Goal: Information Seeking & Learning: Learn about a topic

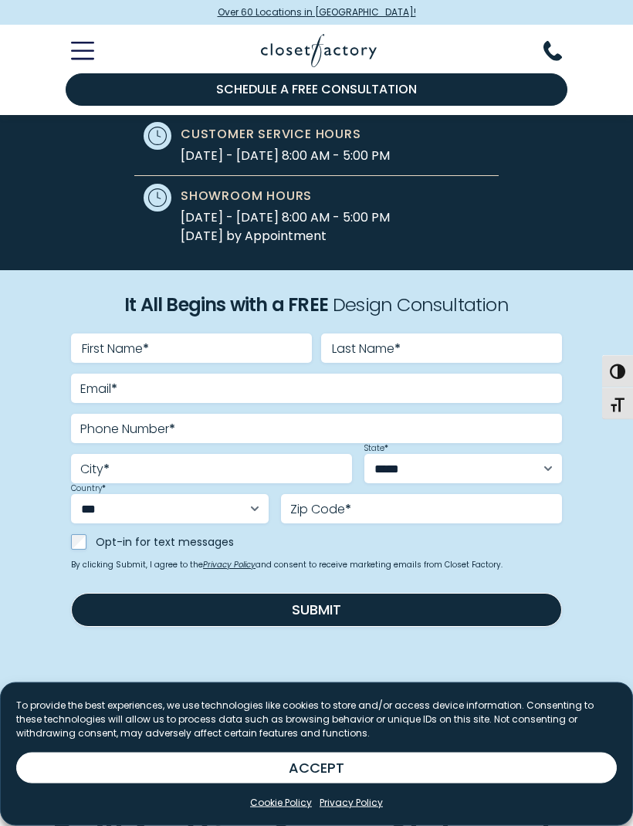
scroll to position [530, 0]
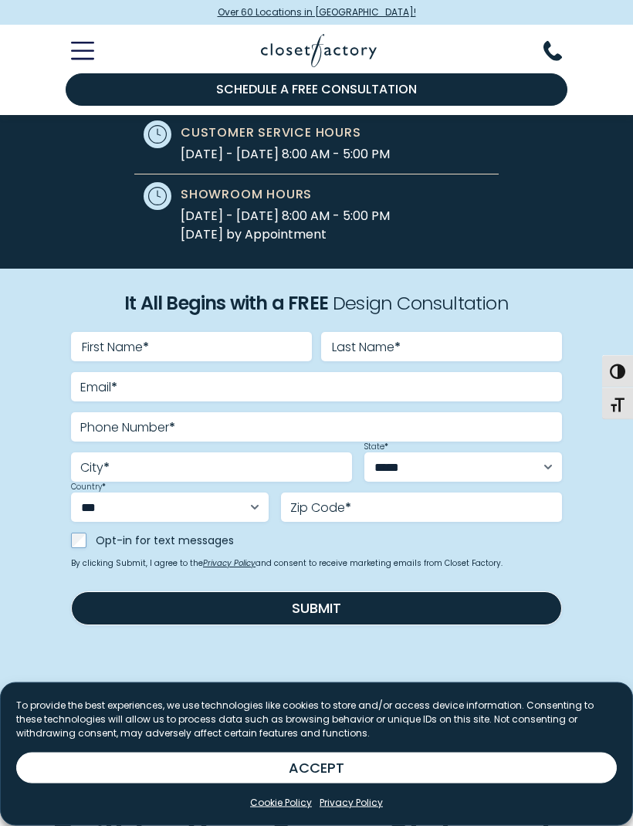
click at [330, 783] on button "ACCEPT" at bounding box center [316, 767] width 600 height 31
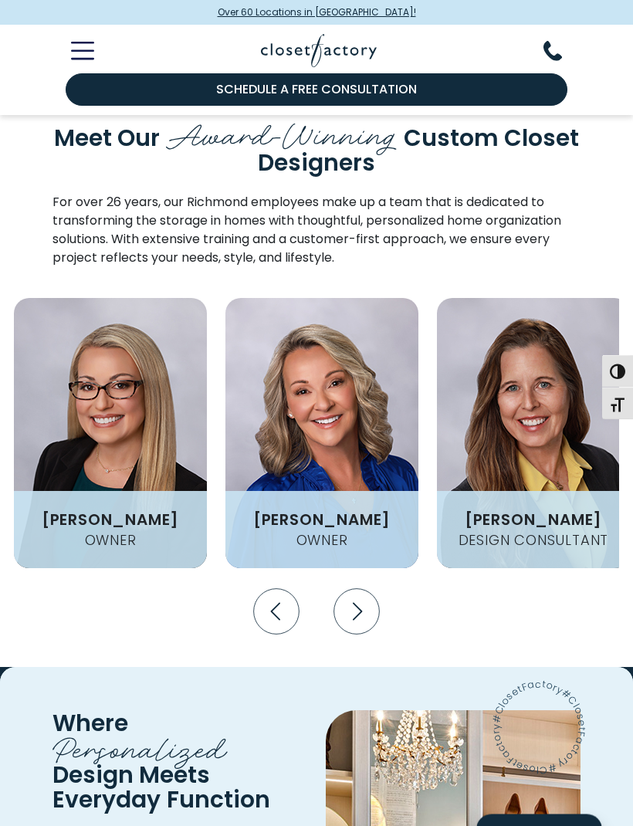
click at [356, 589] on icon "Next slide" at bounding box center [356, 612] width 46 height 46
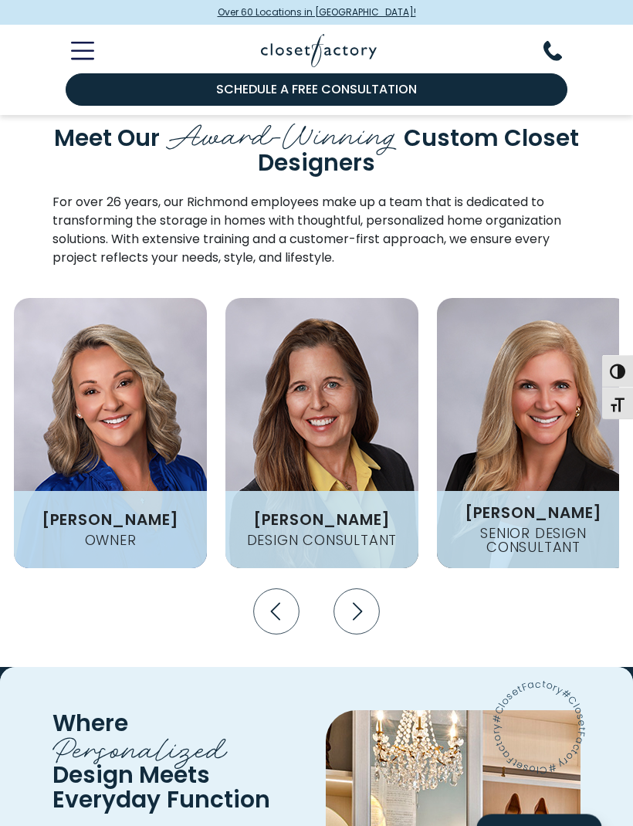
scroll to position [2335, 0]
click at [369, 588] on icon "Next slide" at bounding box center [356, 611] width 46 height 46
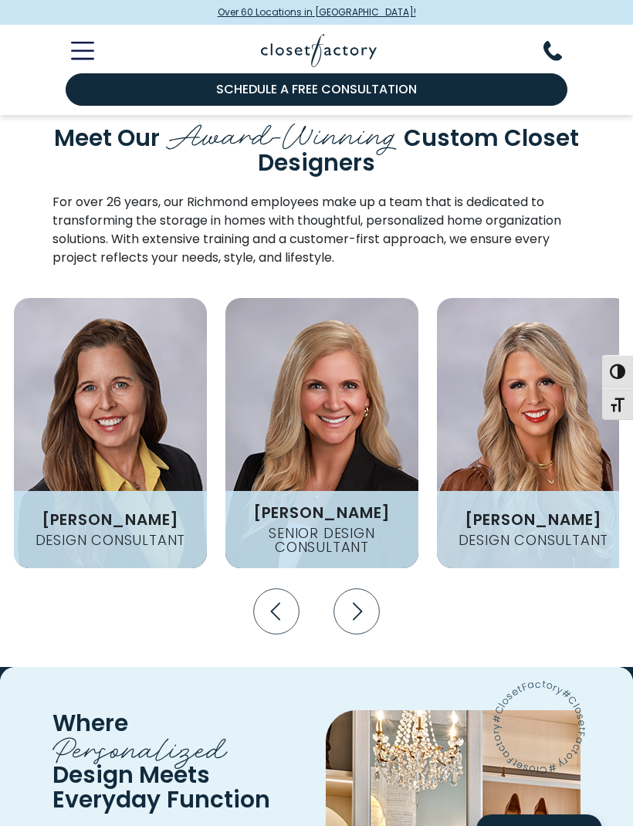
click at [363, 588] on icon "Next slide" at bounding box center [356, 611] width 46 height 46
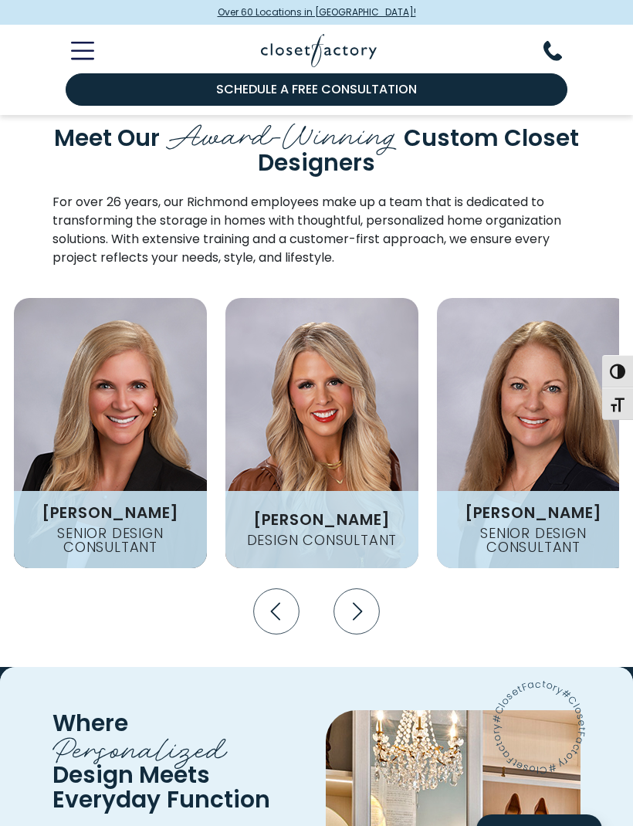
click at [364, 588] on icon "Next slide" at bounding box center [356, 611] width 46 height 46
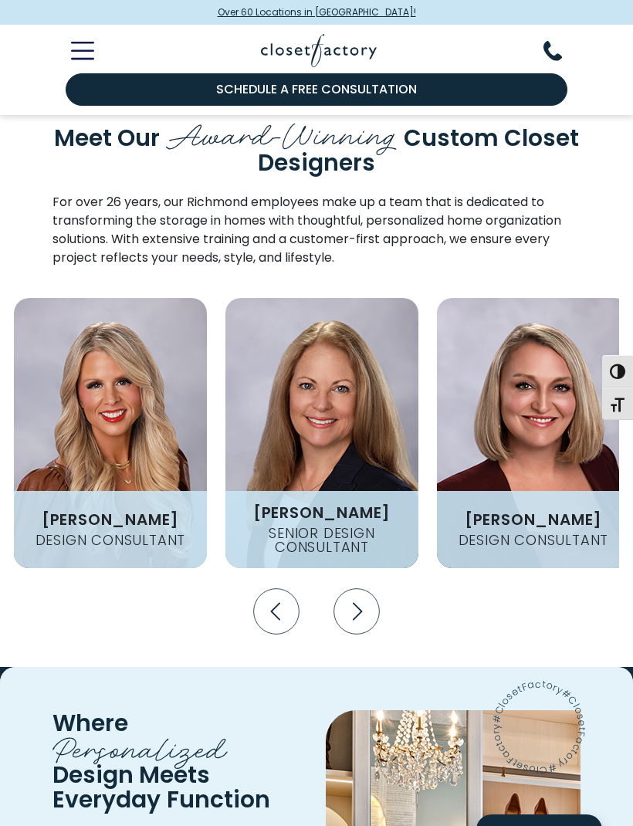
click at [364, 588] on icon "Next slide" at bounding box center [356, 611] width 46 height 46
click at [355, 602] on icon "Next slide" at bounding box center [357, 611] width 9 height 18
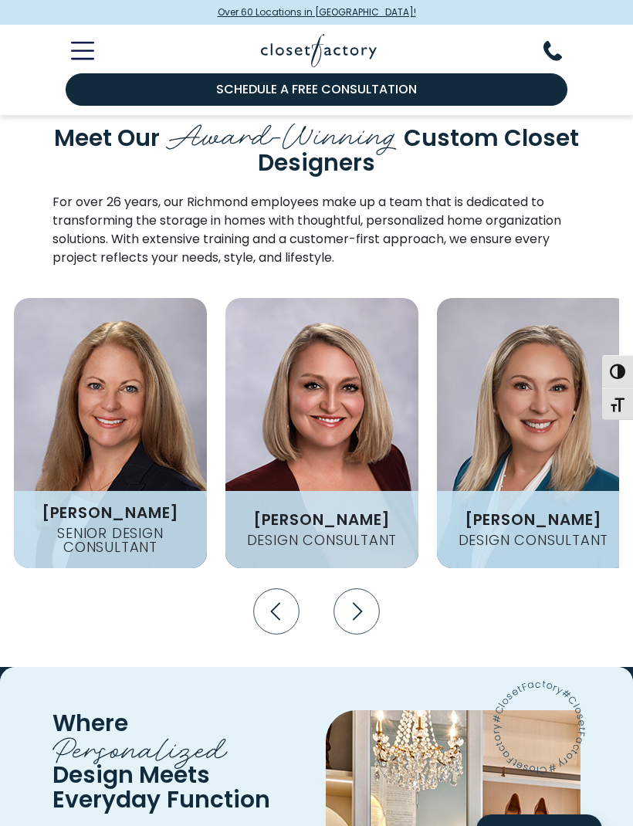
click at [354, 602] on icon "Next slide" at bounding box center [357, 611] width 9 height 18
click at [353, 588] on icon "Next slide" at bounding box center [356, 611] width 46 height 46
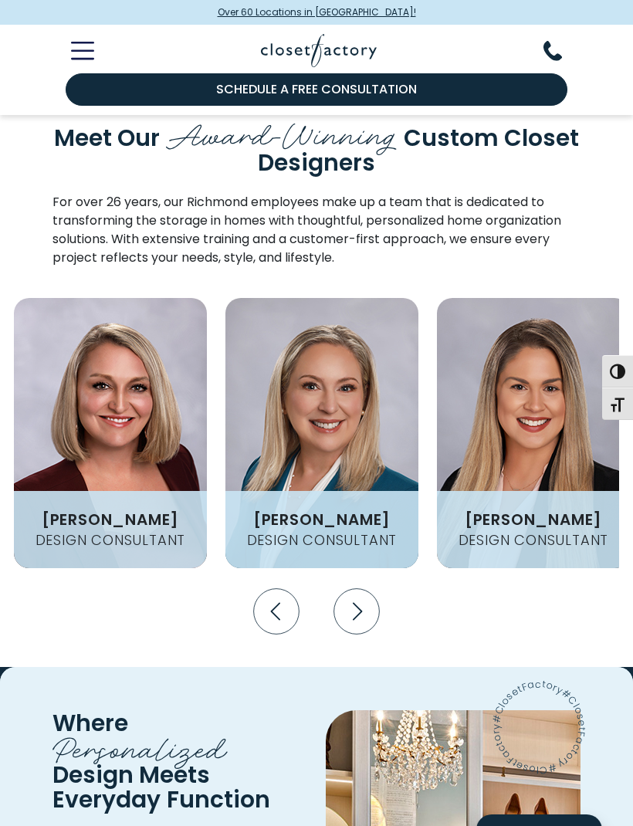
click at [353, 588] on icon "Next slide" at bounding box center [356, 611] width 46 height 46
click at [361, 588] on icon "Next slide" at bounding box center [356, 611] width 46 height 46
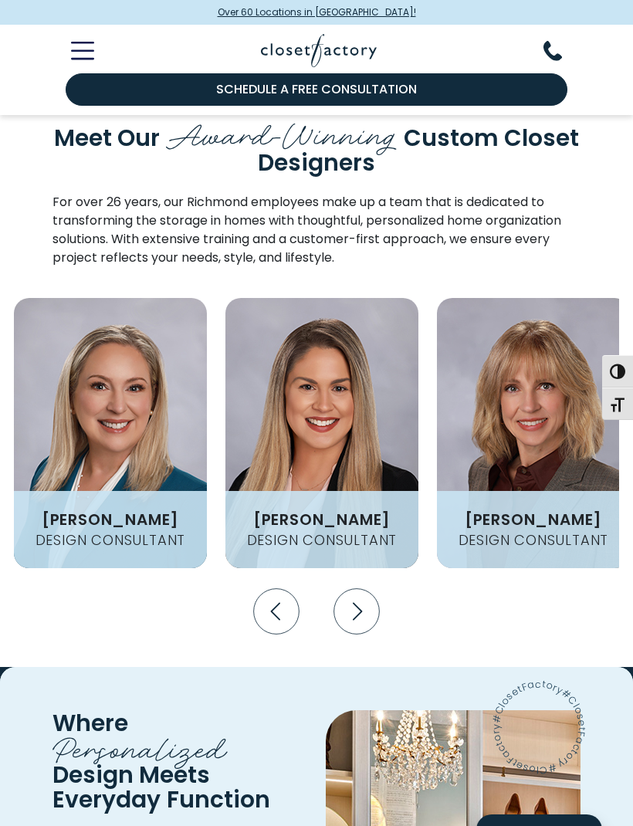
click at [360, 588] on icon "Next slide" at bounding box center [356, 611] width 46 height 46
click at [355, 588] on icon "Next slide" at bounding box center [356, 611] width 46 height 46
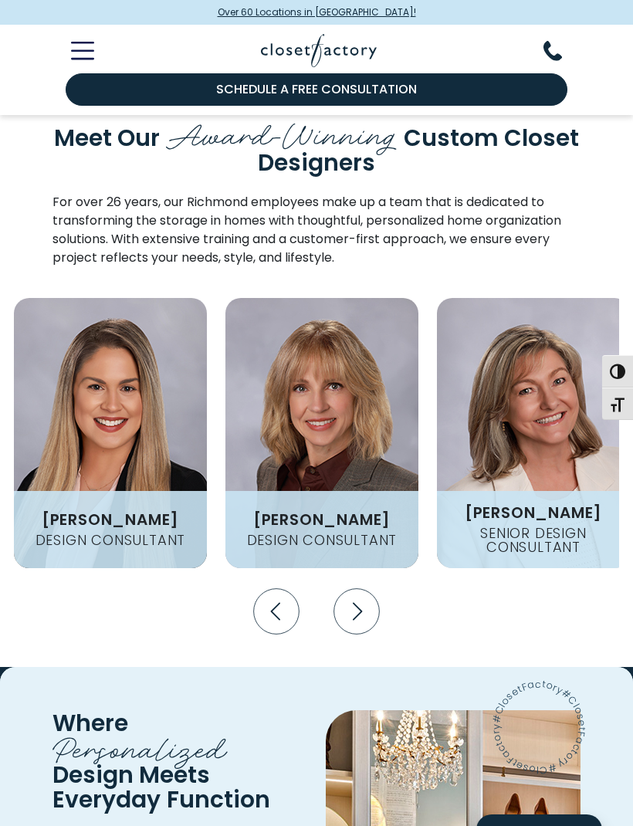
click at [355, 588] on icon "Next slide" at bounding box center [356, 611] width 46 height 46
click at [358, 588] on icon "Next slide" at bounding box center [356, 611] width 46 height 46
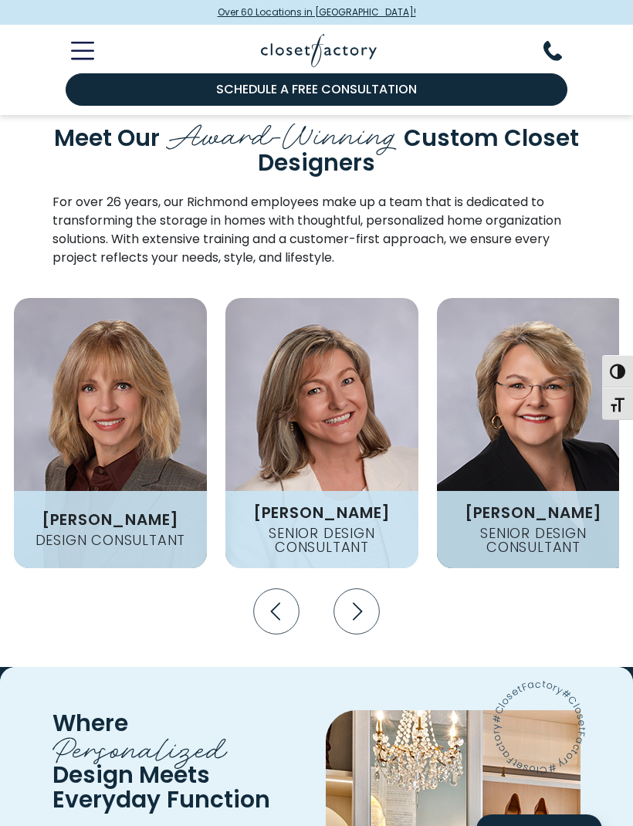
click at [356, 588] on icon "Next slide" at bounding box center [356, 611] width 46 height 46
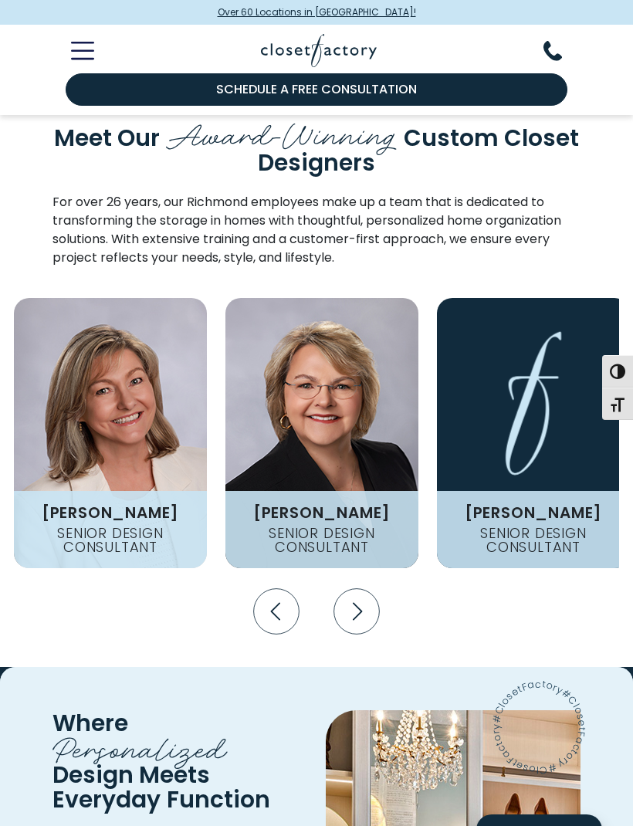
click at [355, 588] on icon "Next slide" at bounding box center [356, 611] width 46 height 46
click at [355, 602] on icon "Next slide" at bounding box center [357, 611] width 9 height 18
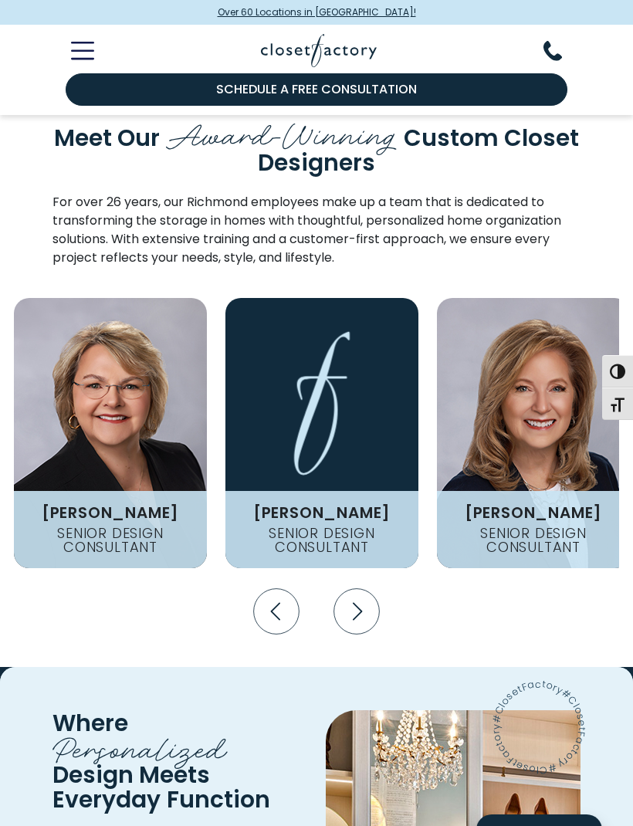
click at [355, 588] on icon "Next slide" at bounding box center [356, 611] width 46 height 46
click at [366, 588] on icon "Next slide" at bounding box center [356, 611] width 46 height 46
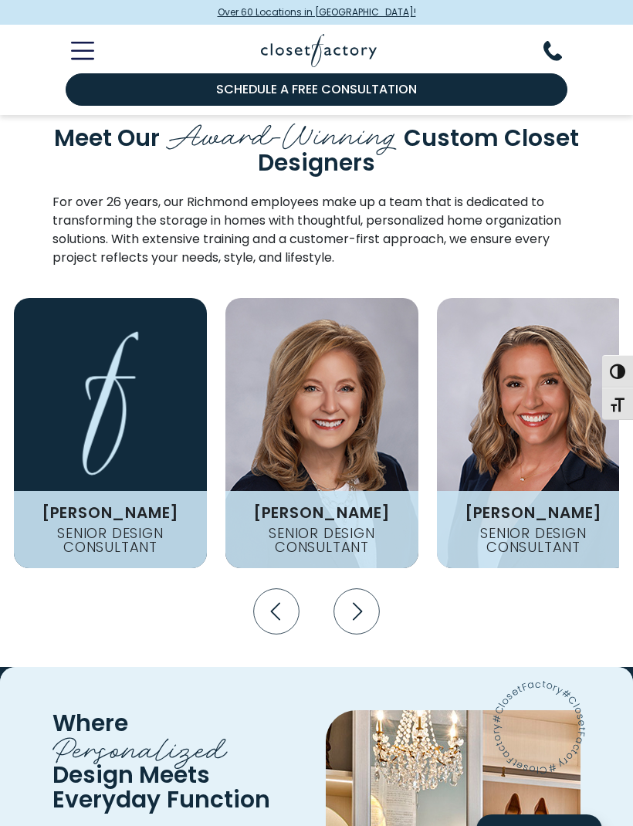
click at [365, 588] on icon "Next slide" at bounding box center [356, 611] width 46 height 46
click at [355, 588] on icon "Next slide" at bounding box center [356, 611] width 46 height 46
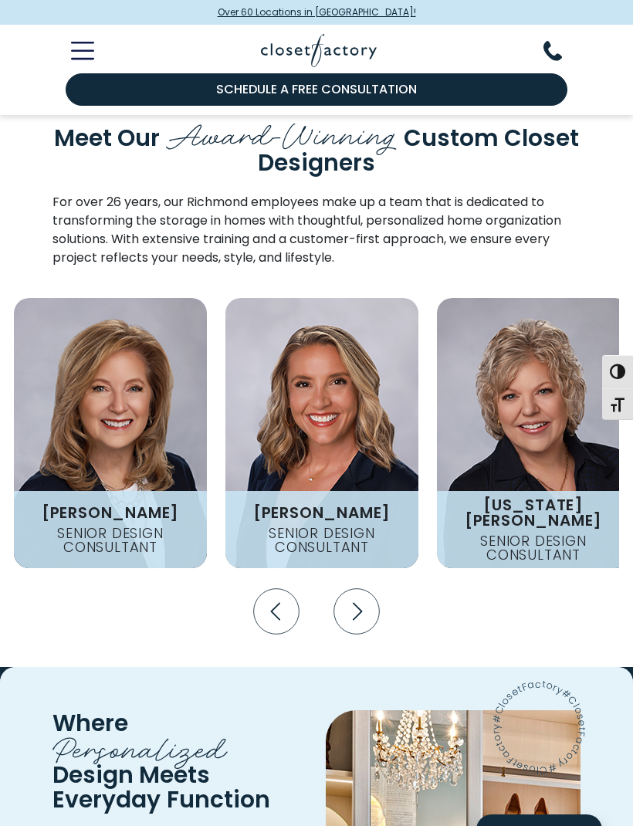
click at [355, 588] on icon "Next slide" at bounding box center [356, 611] width 46 height 46
click at [350, 588] on icon "Next slide" at bounding box center [356, 611] width 46 height 46
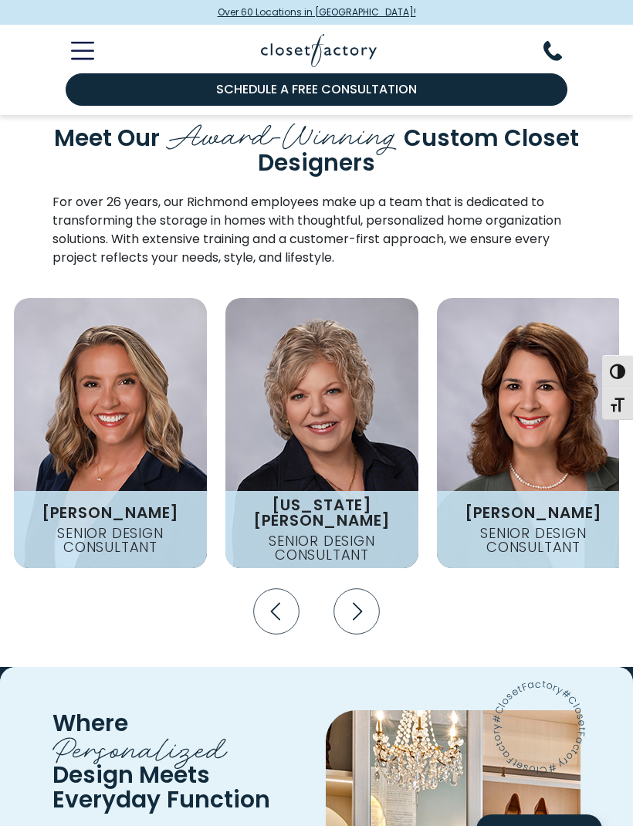
click at [346, 588] on icon "Next slide" at bounding box center [356, 611] width 46 height 46
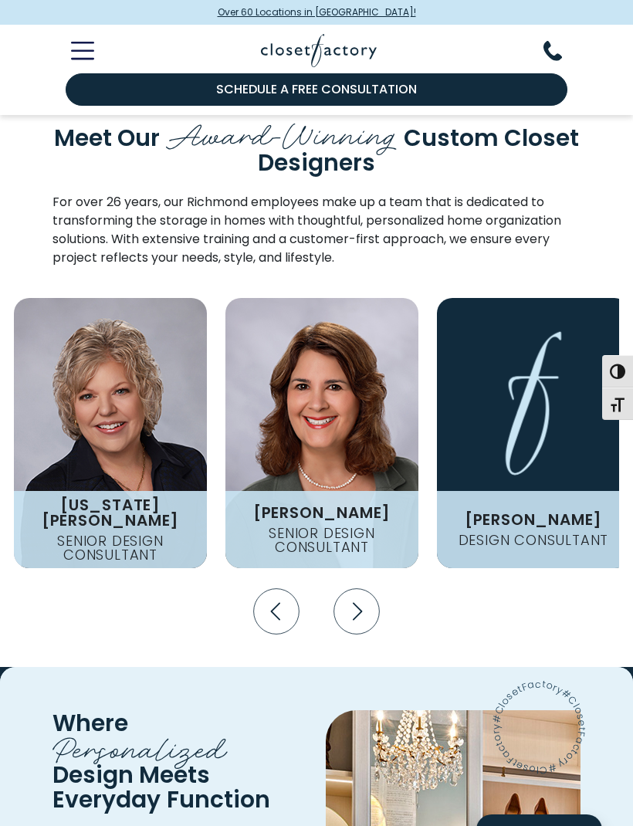
click at [353, 588] on icon "Next slide" at bounding box center [356, 611] width 46 height 46
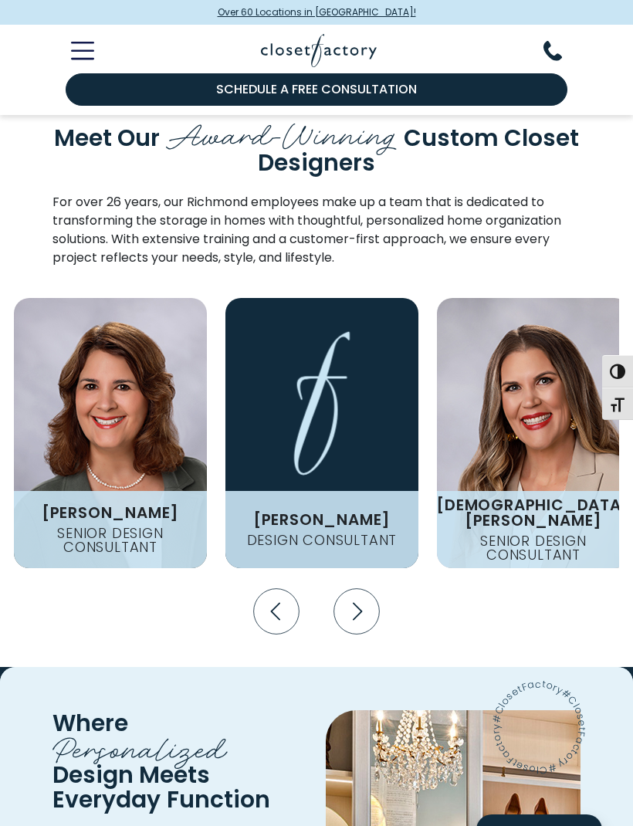
click at [353, 588] on icon "Next slide" at bounding box center [356, 611] width 46 height 46
click at [351, 588] on icon "Next slide" at bounding box center [356, 611] width 46 height 46
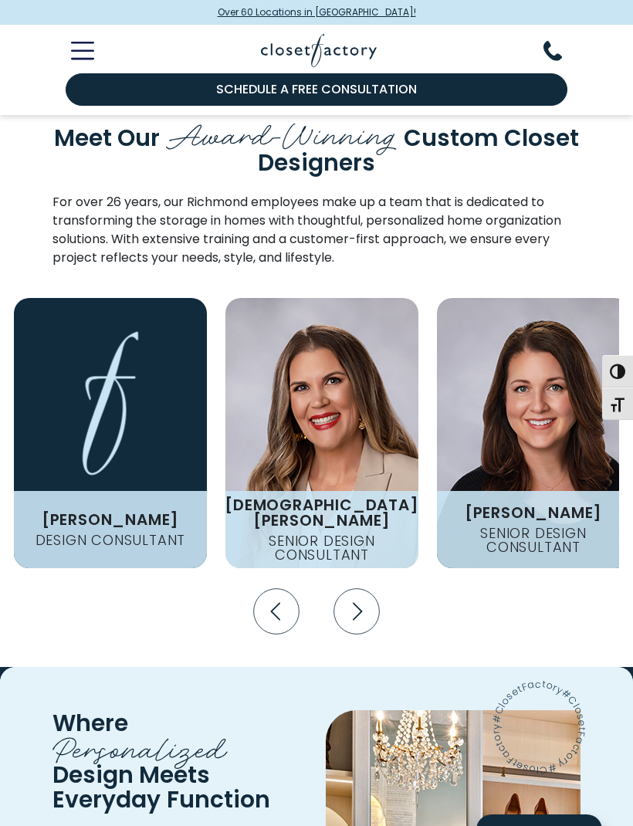
click at [351, 588] on icon "Next slide" at bounding box center [356, 611] width 46 height 46
click at [356, 588] on icon "Next slide" at bounding box center [356, 611] width 46 height 46
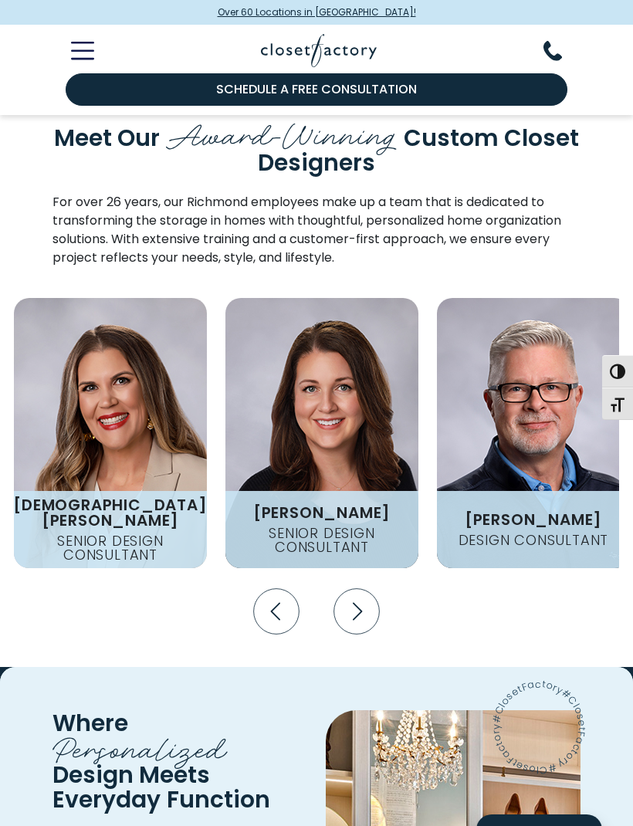
click at [356, 588] on icon "Next slide" at bounding box center [356, 611] width 46 height 46
click at [353, 588] on icon "Next slide" at bounding box center [356, 611] width 46 height 46
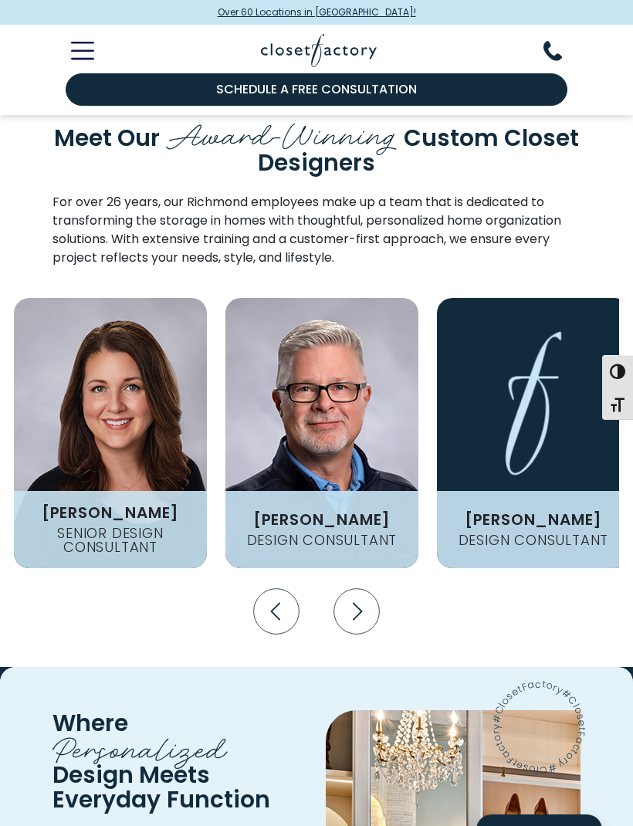
click at [356, 588] on icon "Next slide" at bounding box center [356, 611] width 46 height 46
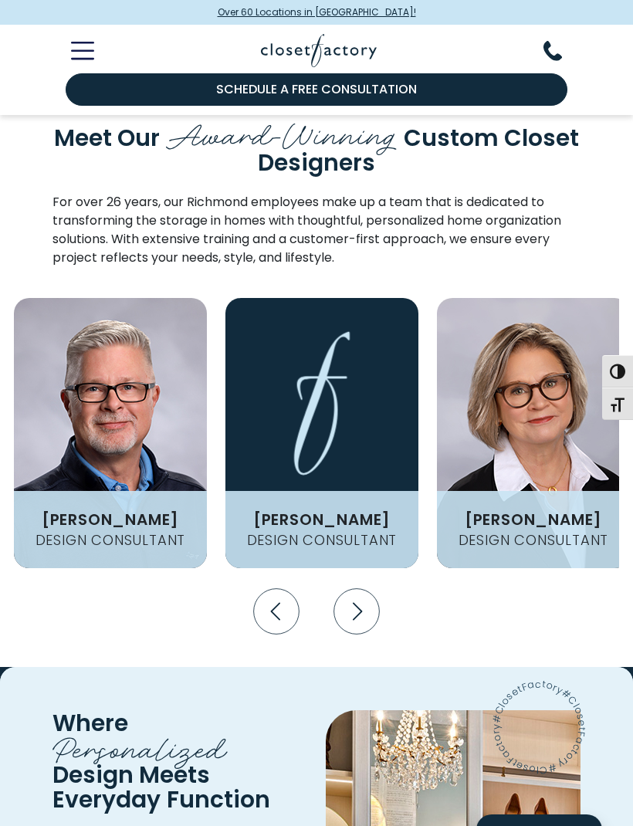
click at [355, 588] on icon "Next slide" at bounding box center [356, 611] width 46 height 46
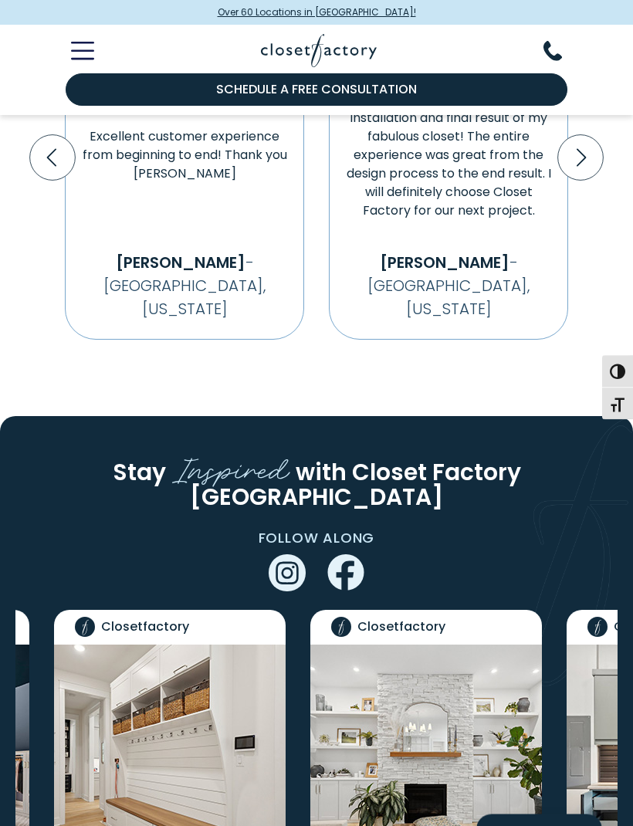
scroll to position [3821, 0]
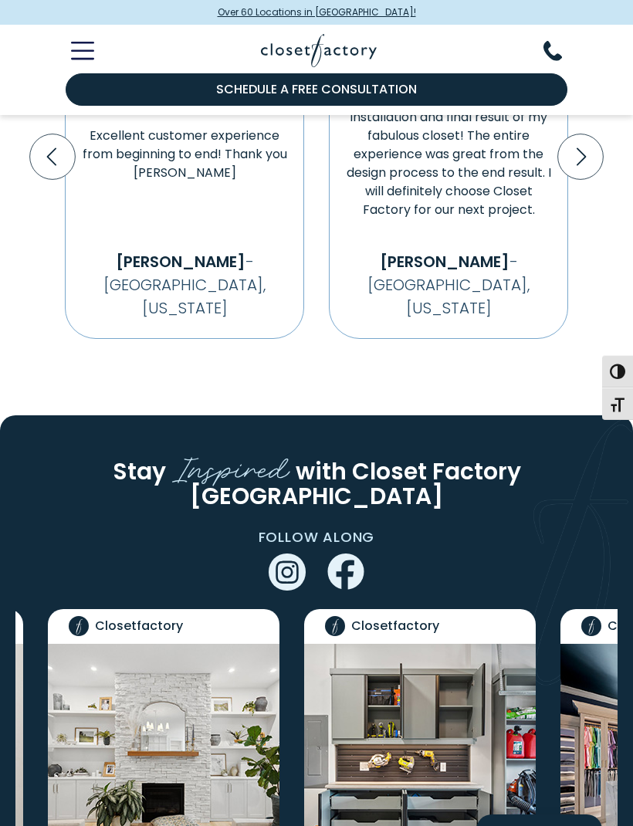
click at [298, 553] on use "Instagram" at bounding box center [286, 571] width 37 height 37
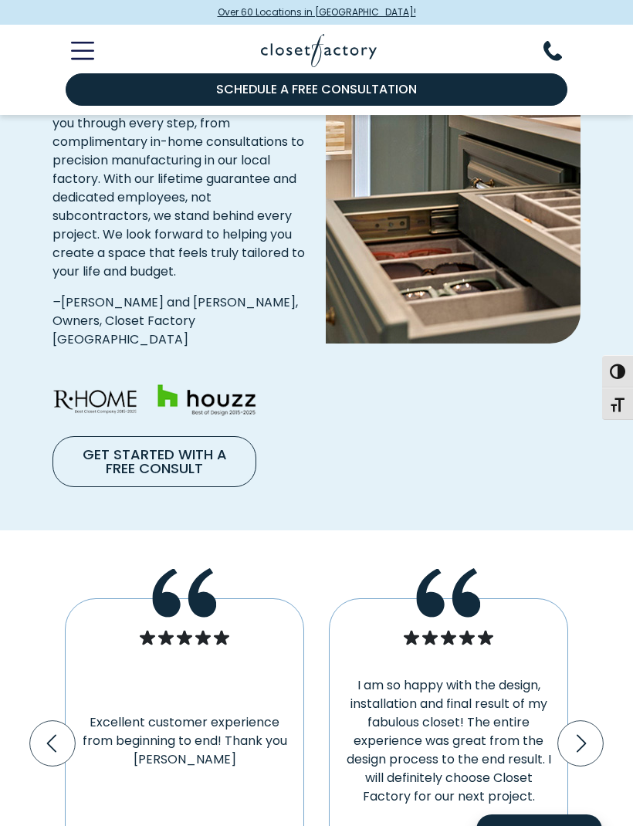
scroll to position [3233, 0]
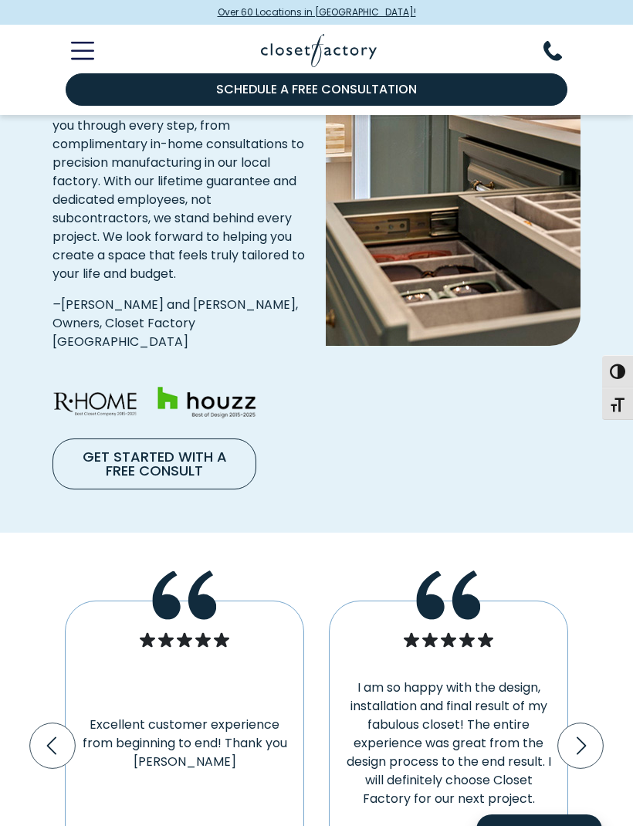
click at [73, 51] on icon "Toggle Mobile Menu" at bounding box center [82, 51] width 21 height 0
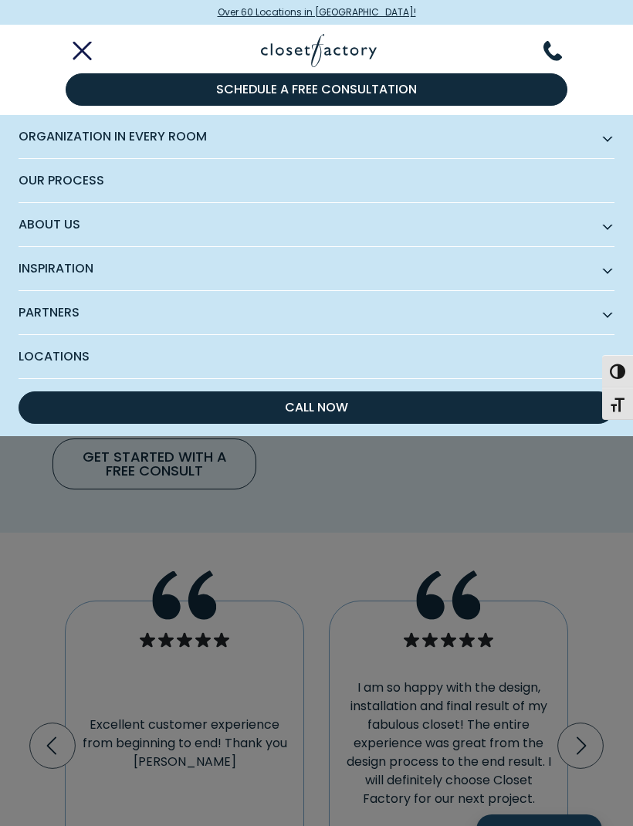
click at [214, 235] on span "About Us" at bounding box center [317, 225] width 596 height 44
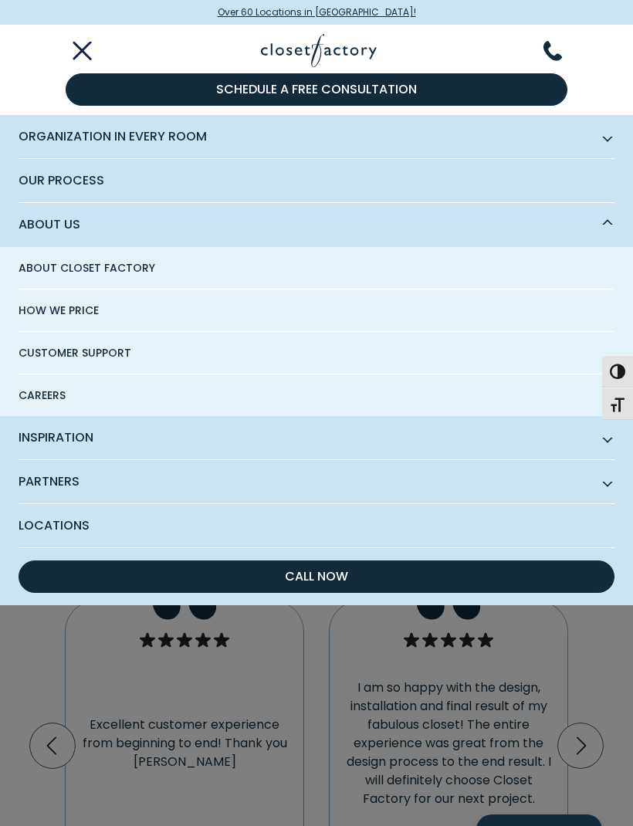
click at [136, 342] on link "Customer Support" at bounding box center [317, 353] width 596 height 42
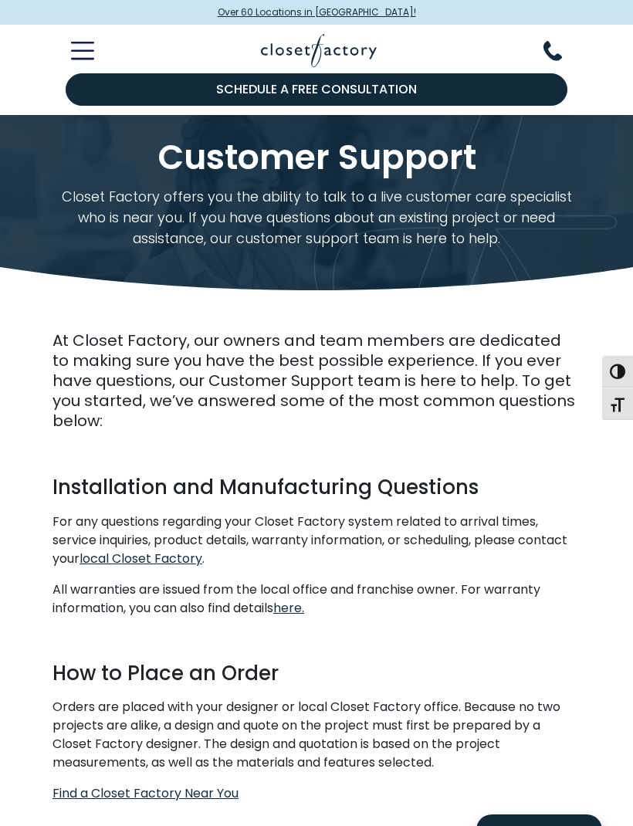
click at [84, 58] on icon "Toggle Mobile Menu" at bounding box center [82, 51] width 23 height 18
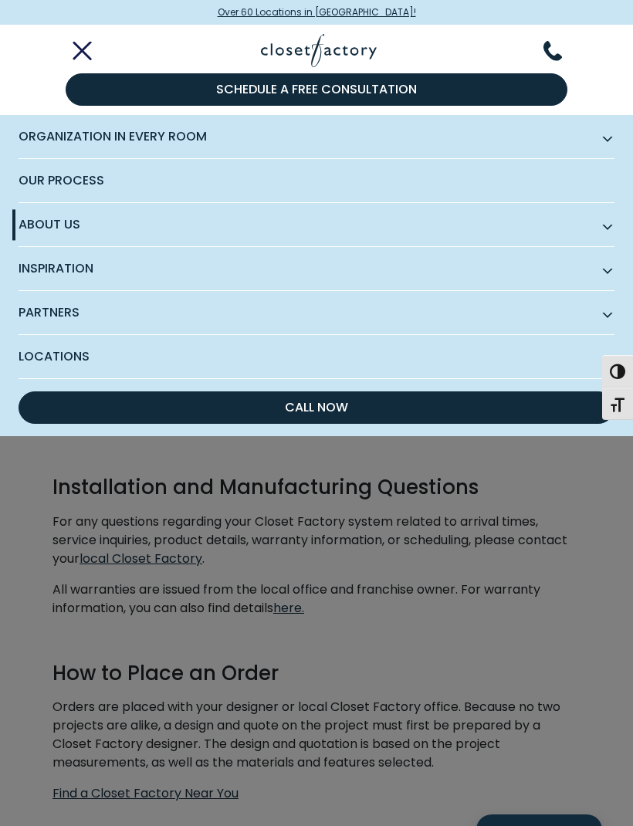
click at [184, 236] on span "About Us" at bounding box center [317, 225] width 596 height 44
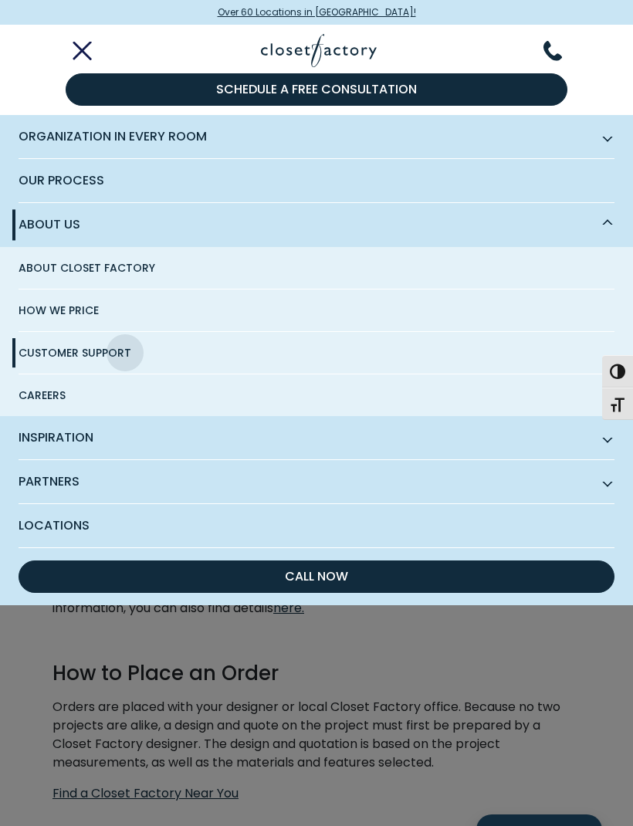
click at [86, 481] on span "Partners" at bounding box center [317, 482] width 596 height 44
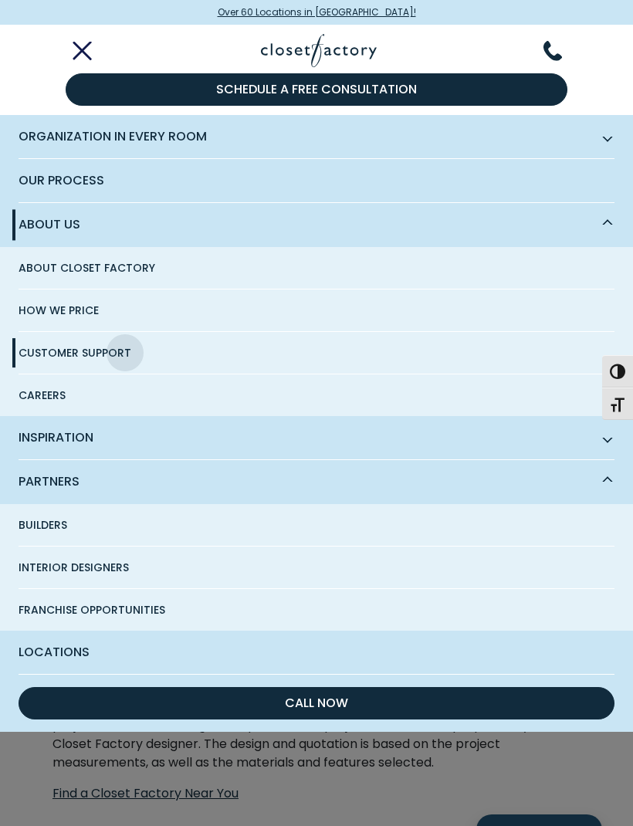
click at [150, 446] on span "Inspiration" at bounding box center [317, 438] width 596 height 44
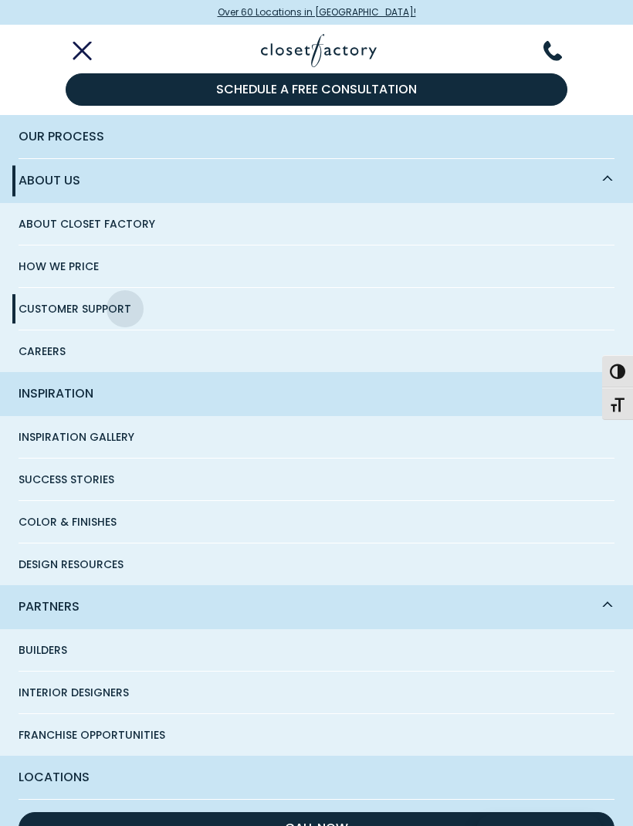
scroll to position [42, 0]
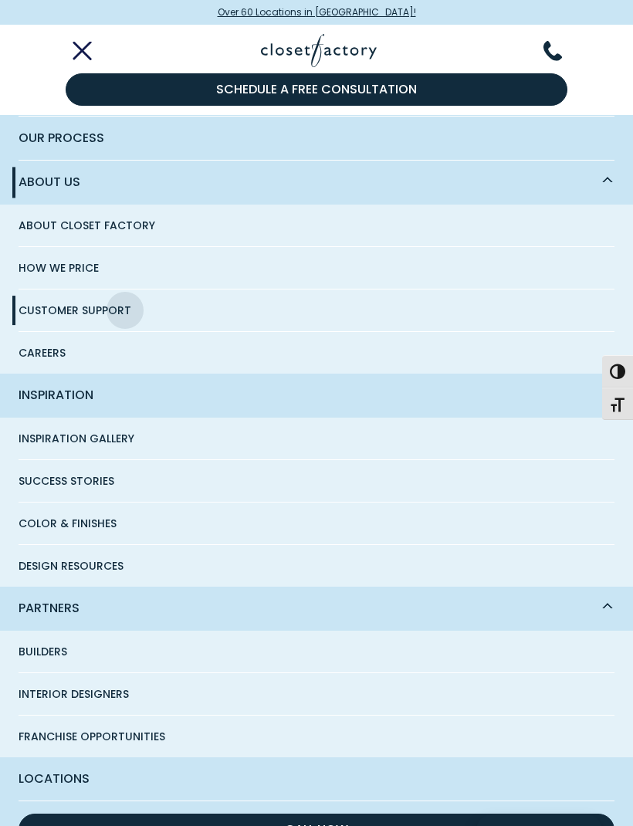
click at [82, 775] on span "Locations" at bounding box center [317, 778] width 596 height 43
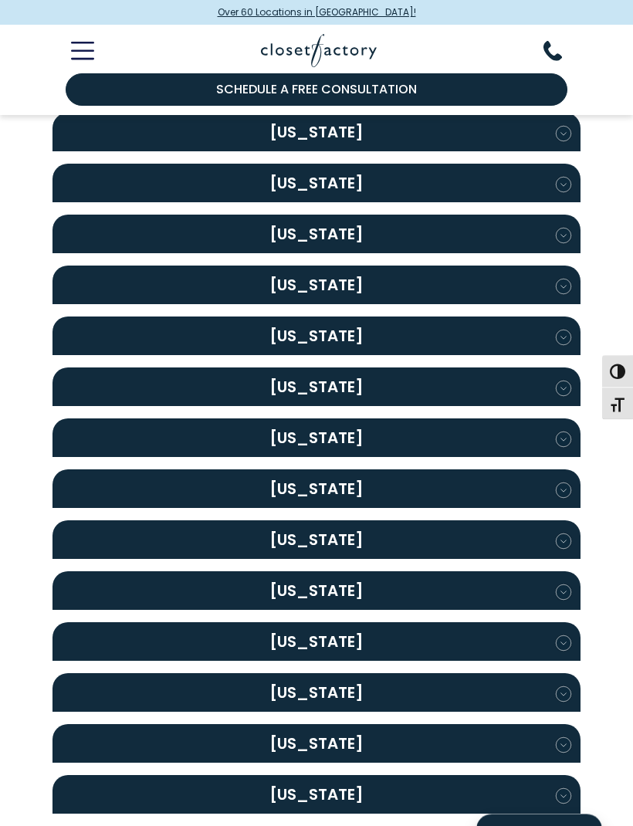
scroll to position [1606, 0]
click at [333, 686] on h2 "Virginia" at bounding box center [316, 692] width 528 height 39
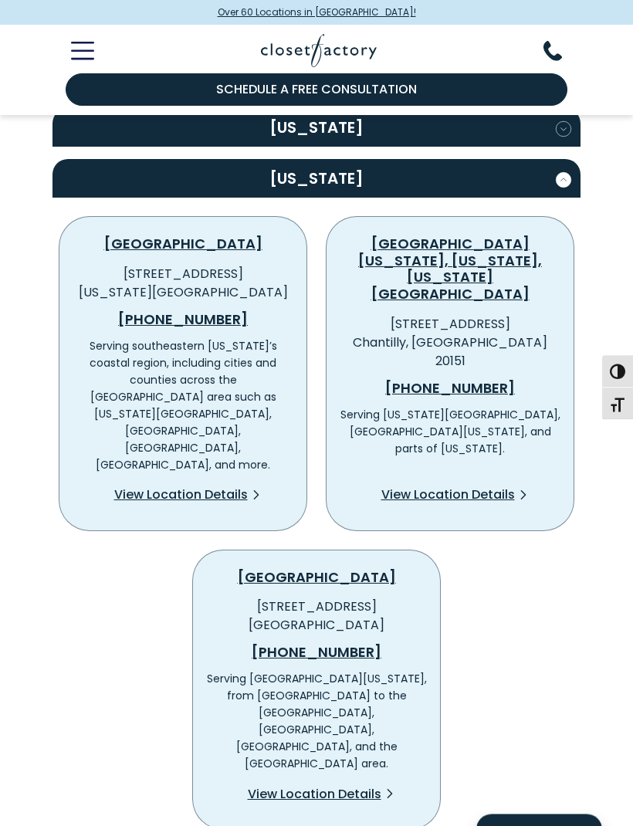
scroll to position [2123, 0]
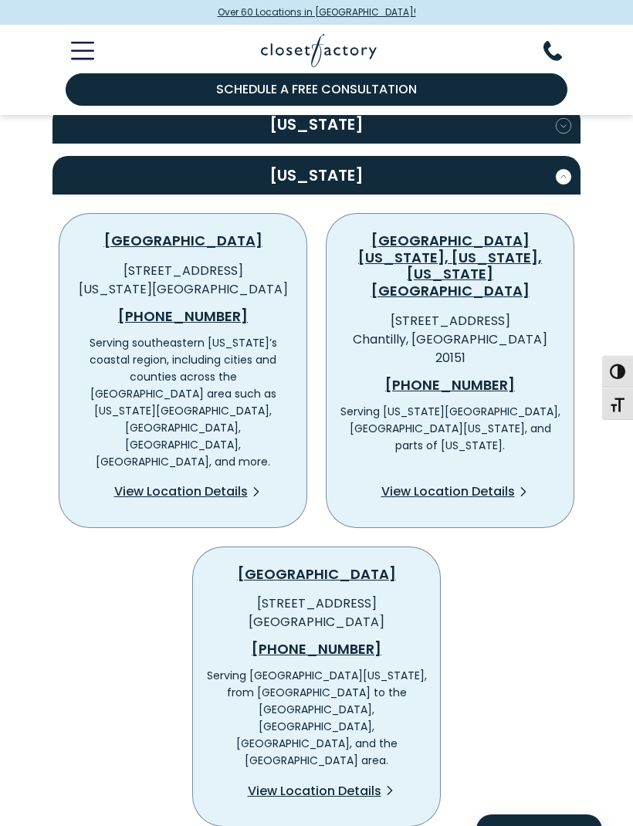
click at [336, 782] on span "View Location Details" at bounding box center [314, 791] width 133 height 19
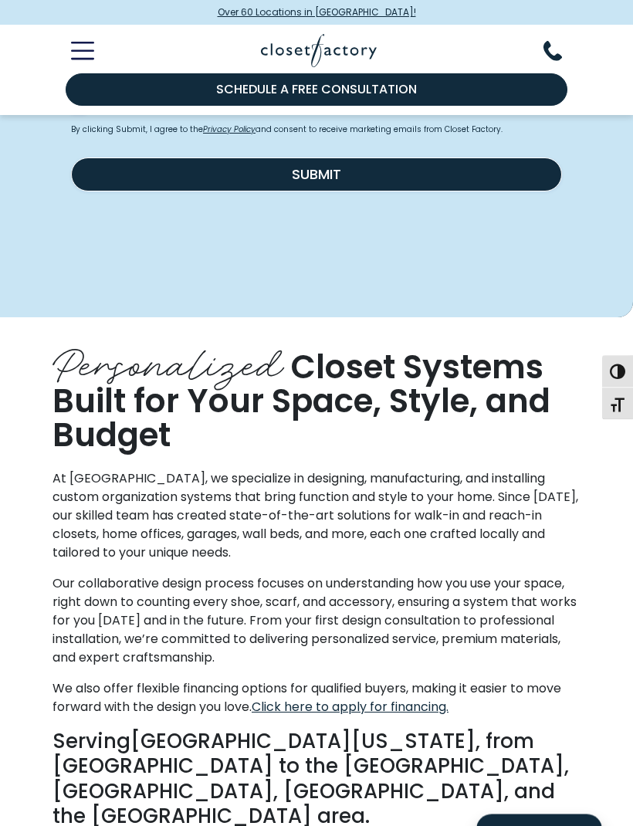
scroll to position [964, 0]
click at [623, 379] on span "button" at bounding box center [617, 370] width 15 height 15
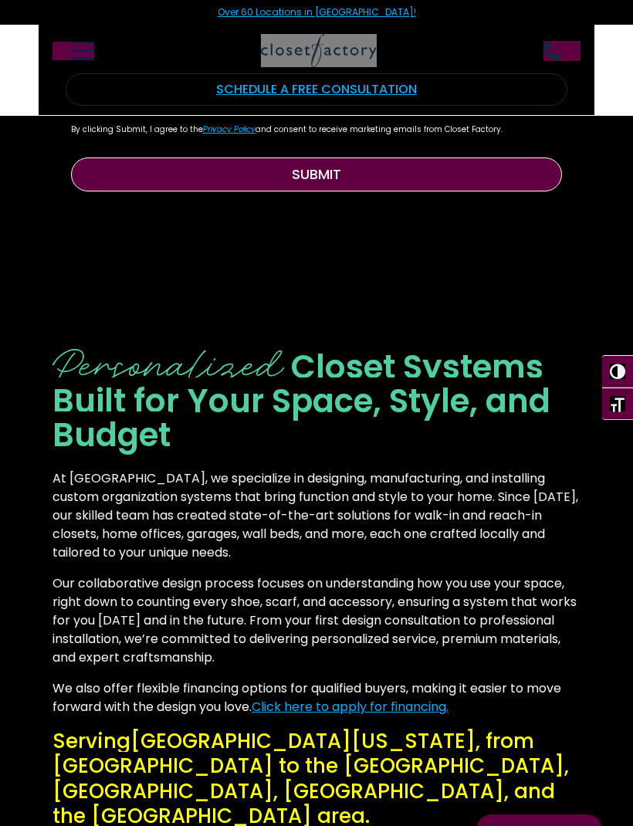
click at [623, 411] on span "button" at bounding box center [617, 403] width 15 height 15
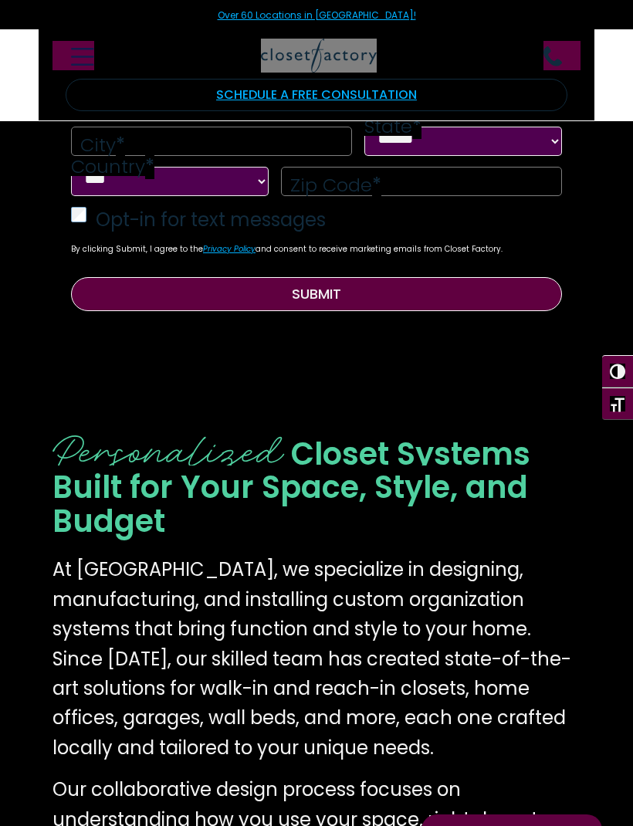
click at [617, 379] on span "button" at bounding box center [617, 370] width 15 height 15
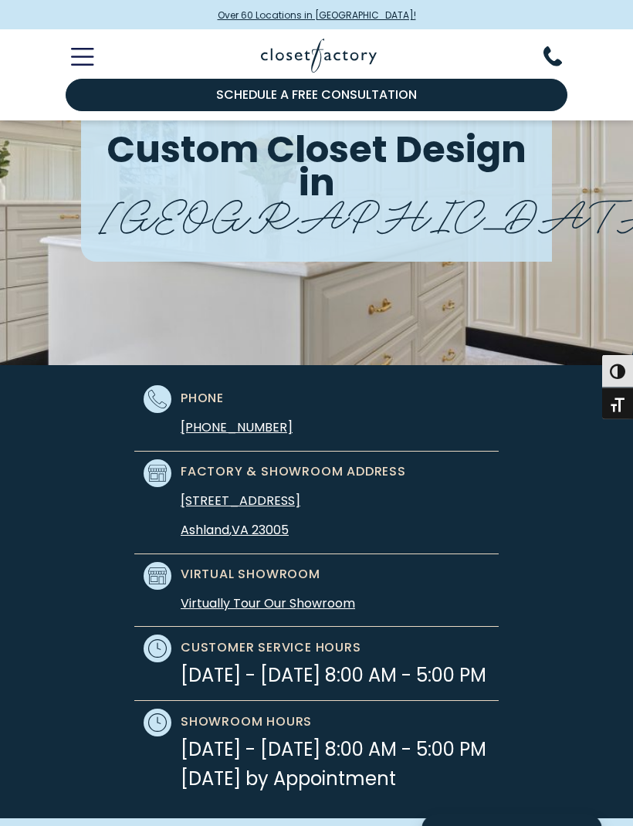
scroll to position [0, 0]
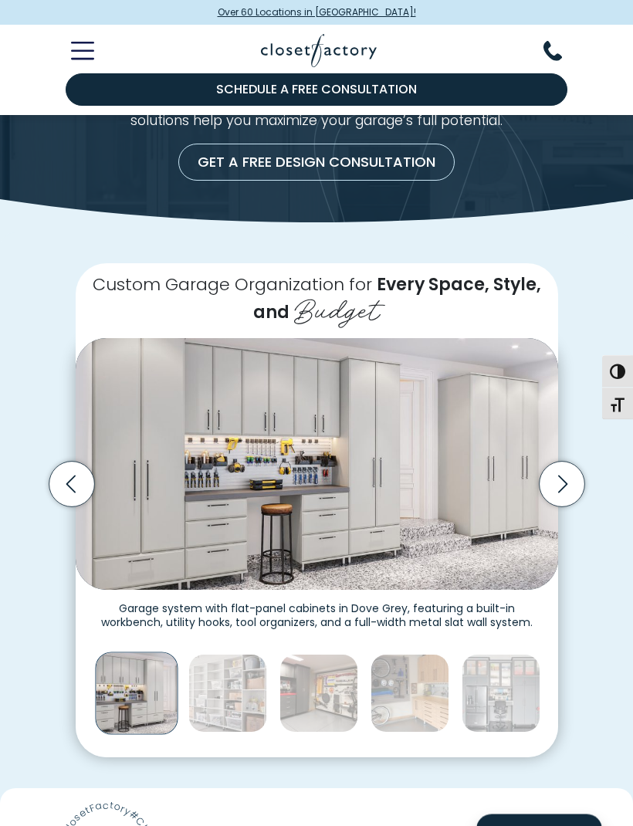
scroll to position [139, 0]
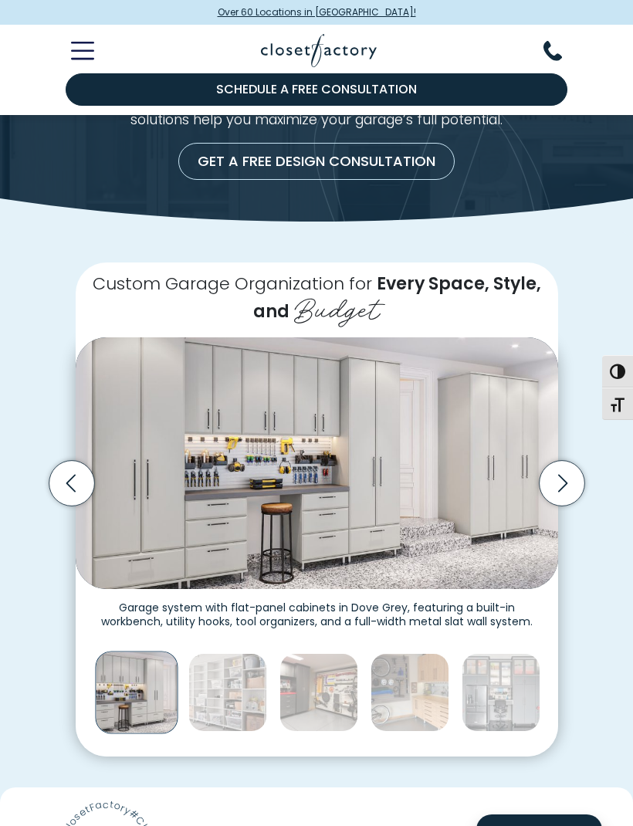
click at [569, 483] on icon "Next slide" at bounding box center [562, 483] width 46 height 46
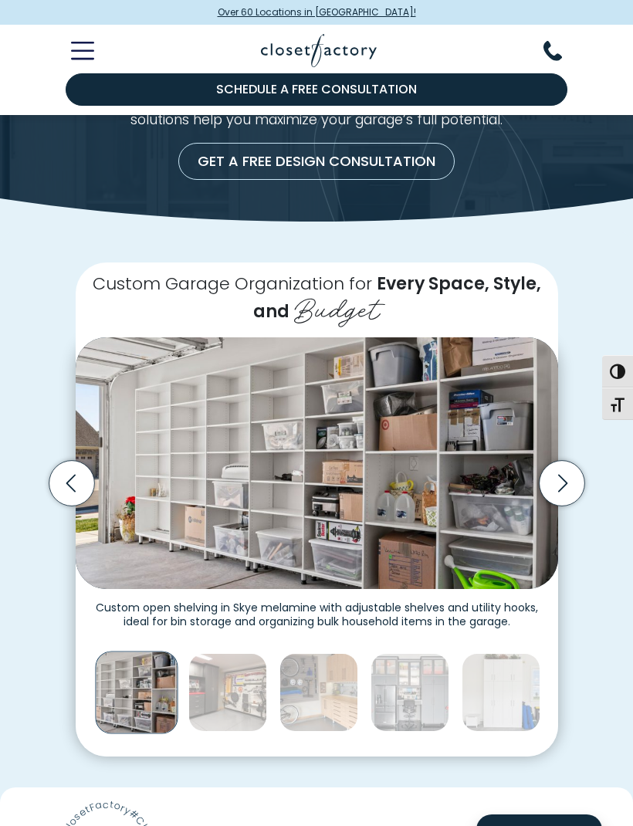
click at [569, 478] on icon "Next slide" at bounding box center [562, 483] width 46 height 46
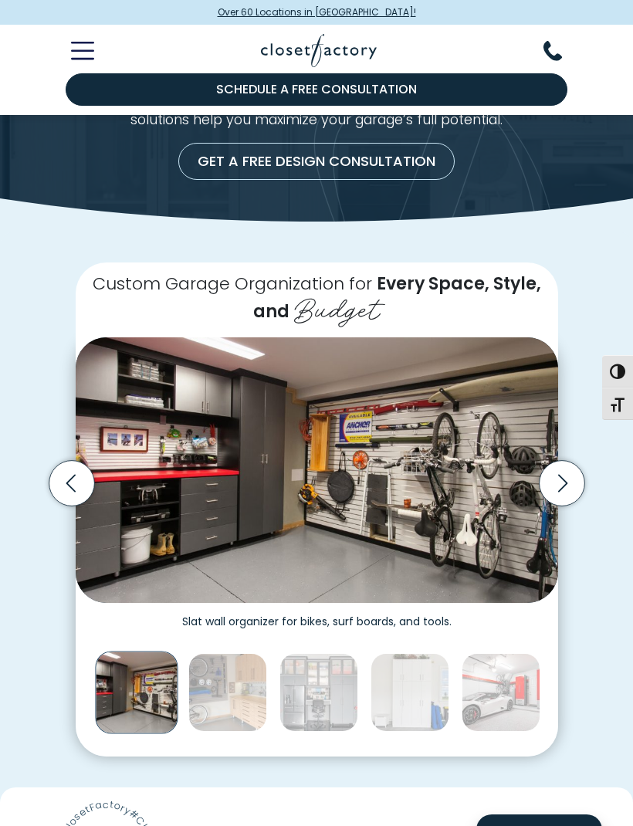
click at [562, 481] on icon "Next slide" at bounding box center [561, 483] width 9 height 18
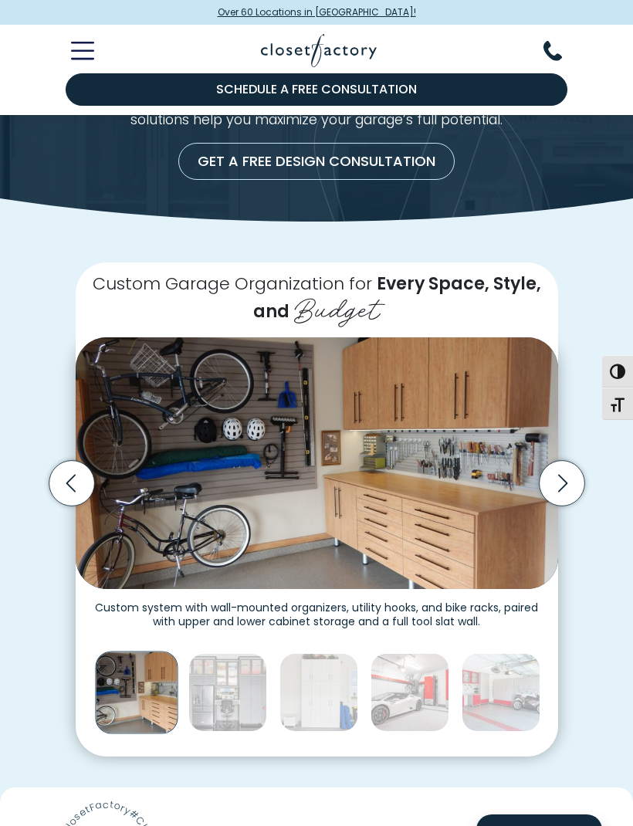
click at [562, 478] on icon "Next slide" at bounding box center [562, 483] width 46 height 46
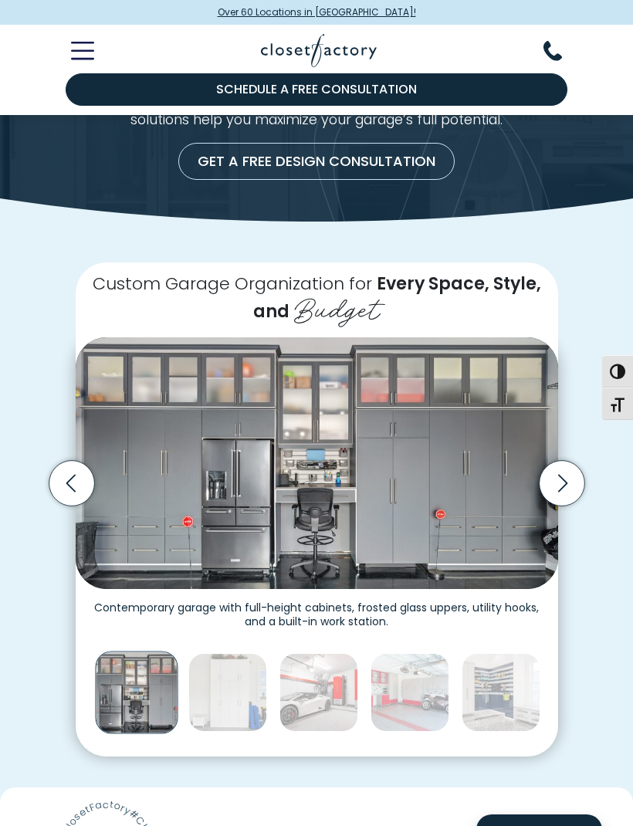
click at [572, 481] on icon "Next slide" at bounding box center [562, 483] width 46 height 46
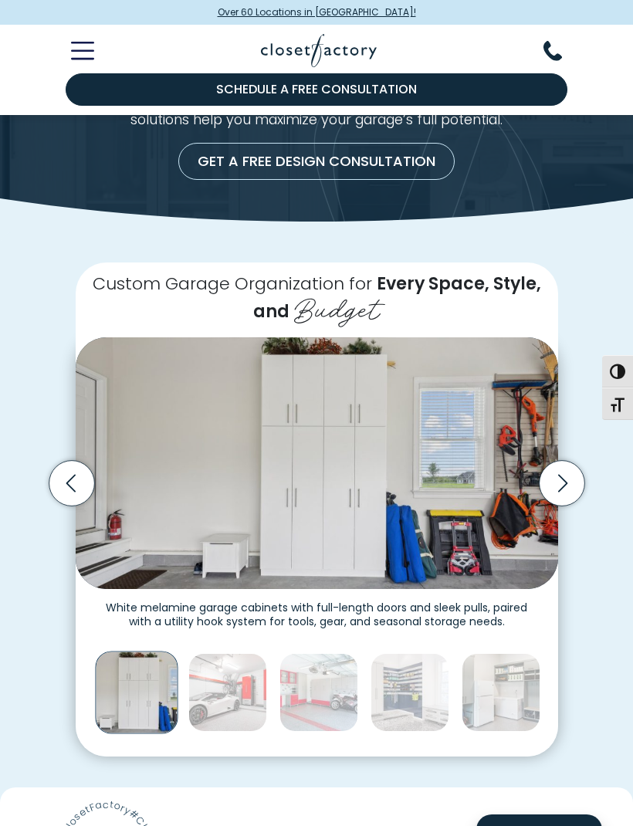
click at [563, 476] on icon "Next slide" at bounding box center [562, 483] width 46 height 46
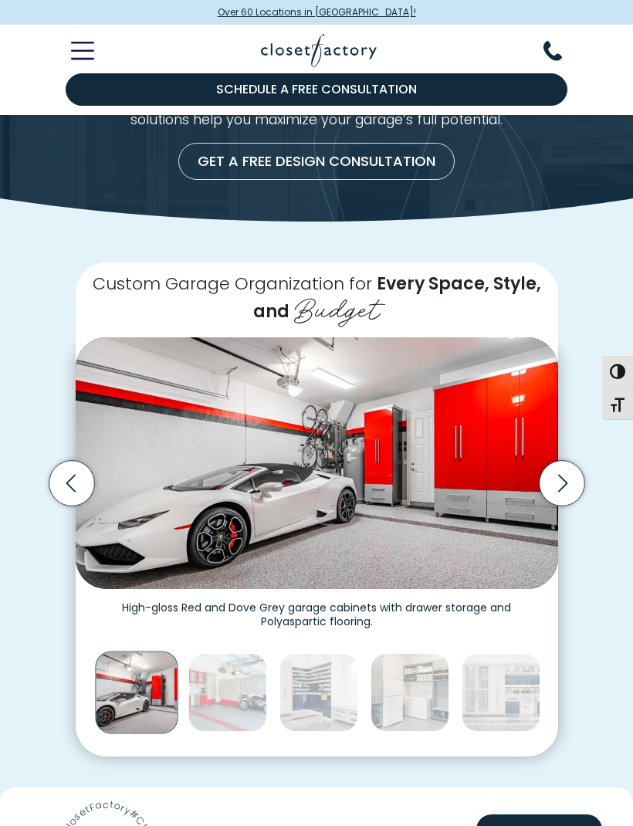
click at [557, 479] on icon "Next slide" at bounding box center [562, 483] width 46 height 46
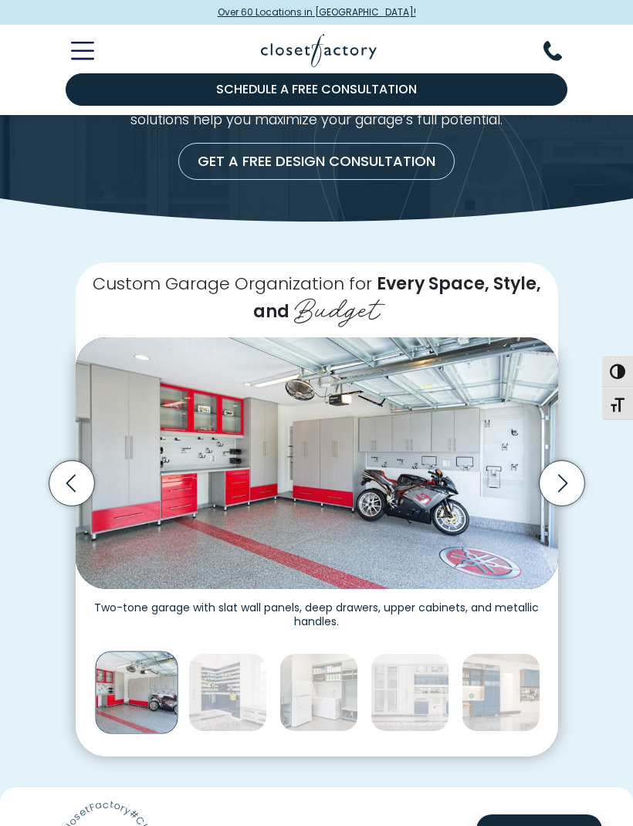
click at [556, 479] on icon "Next slide" at bounding box center [562, 483] width 46 height 46
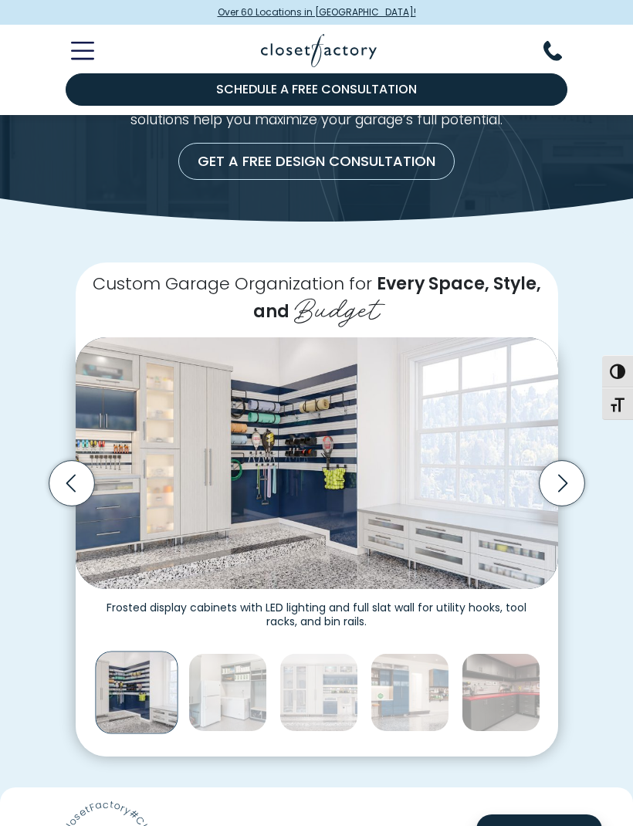
click at [558, 474] on icon "Next slide" at bounding box center [562, 483] width 46 height 46
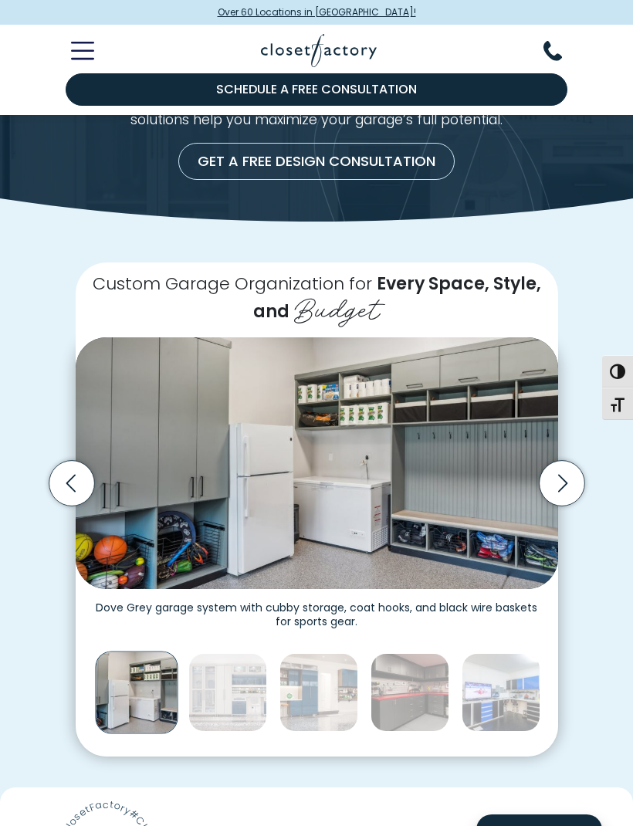
click at [557, 478] on icon "Next slide" at bounding box center [562, 483] width 46 height 46
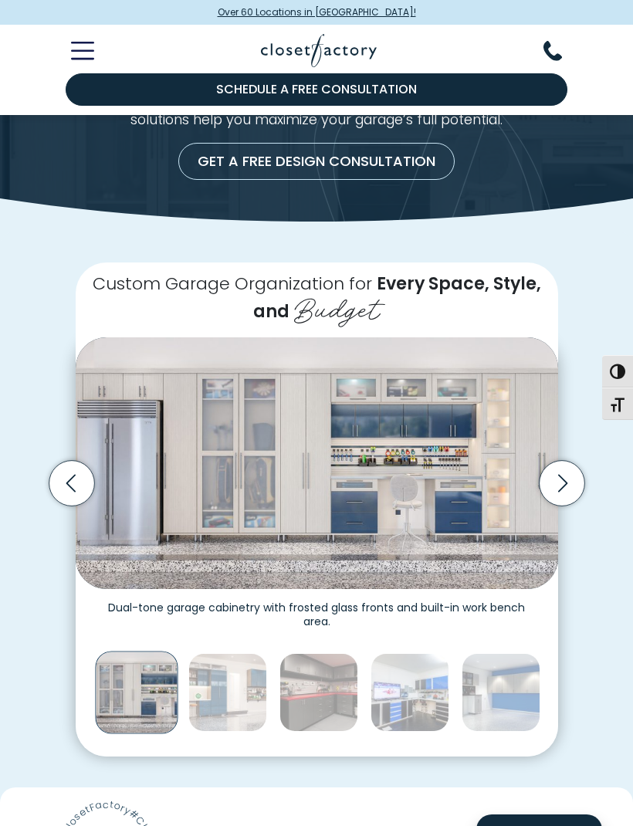
click at [557, 478] on icon "Next slide" at bounding box center [562, 483] width 46 height 46
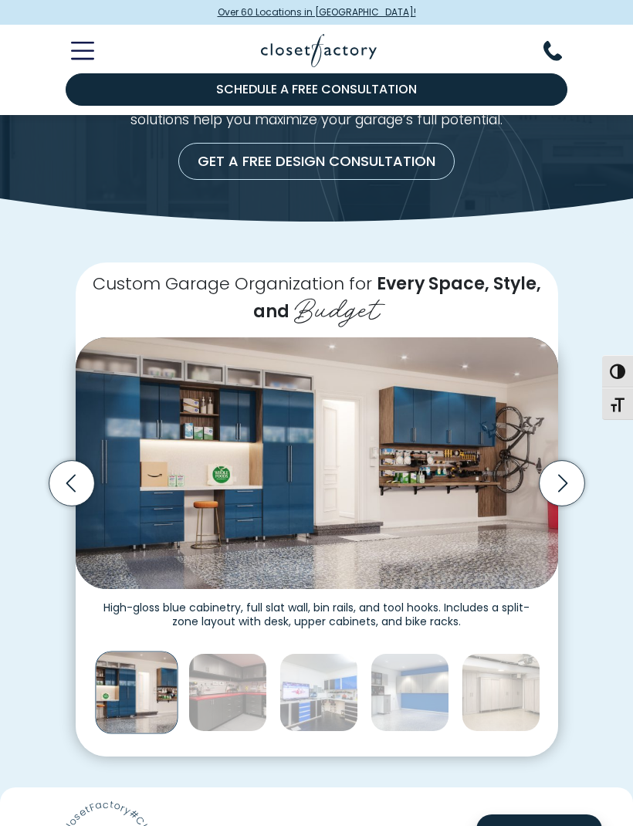
click at [563, 475] on icon "Next slide" at bounding box center [561, 483] width 9 height 18
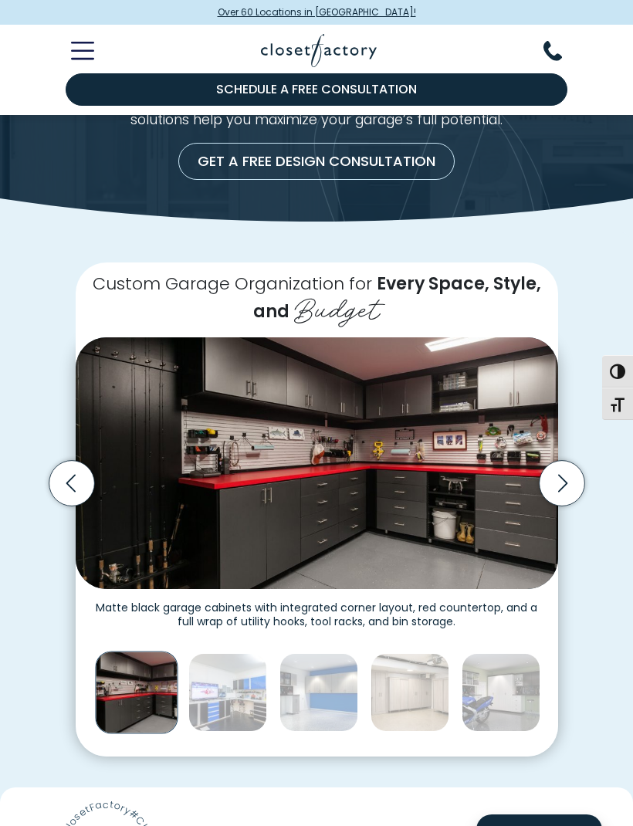
click at [559, 475] on icon "Next slide" at bounding box center [562, 483] width 46 height 46
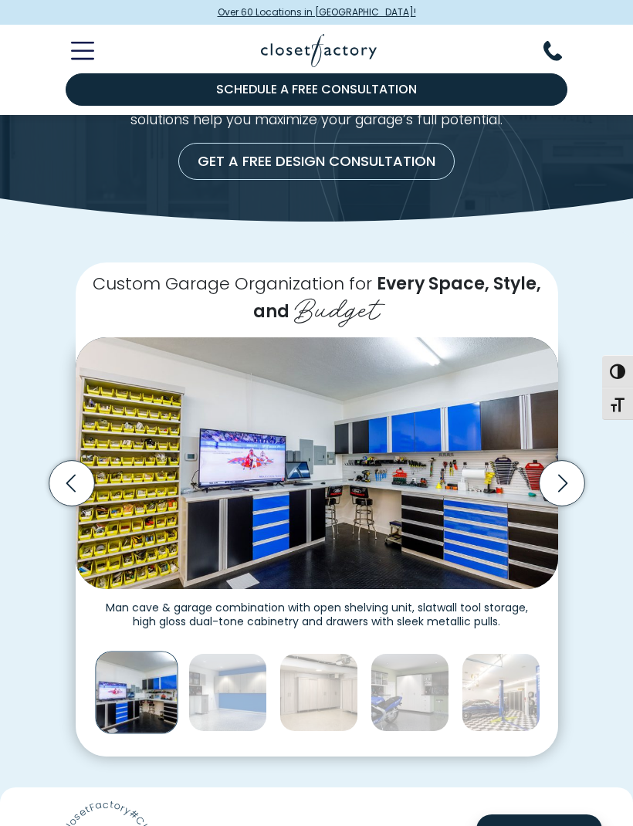
click at [562, 475] on icon "Next slide" at bounding box center [562, 483] width 46 height 46
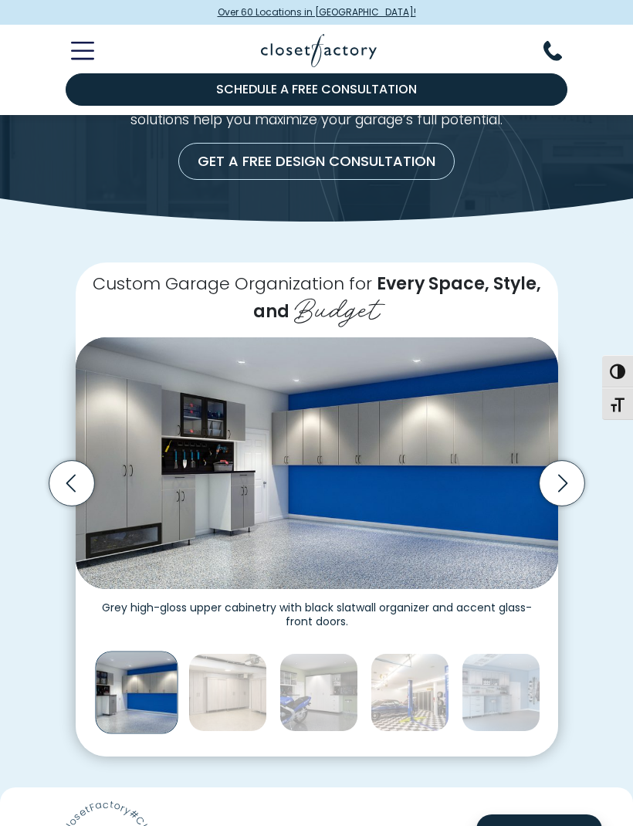
click at [560, 476] on icon "Next slide" at bounding box center [562, 483] width 46 height 46
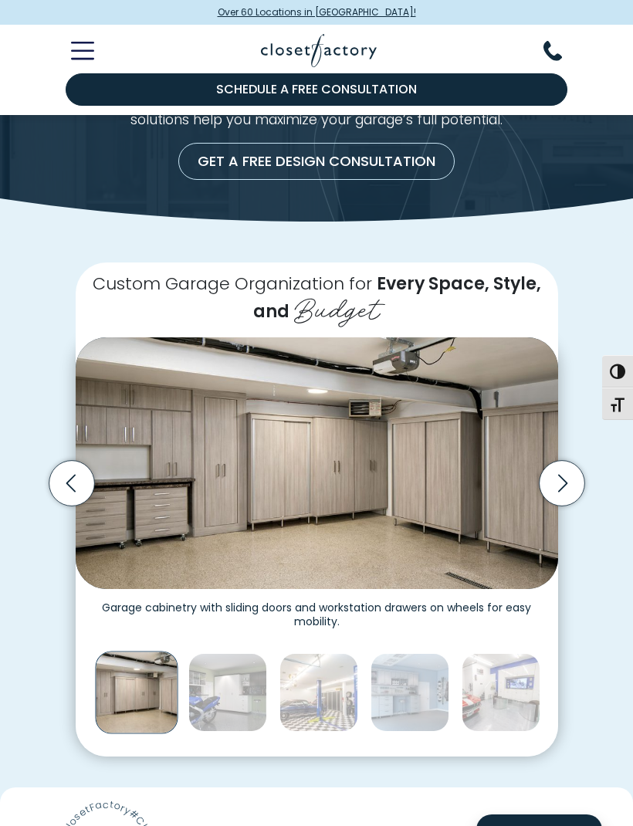
click at [557, 478] on icon "Next slide" at bounding box center [562, 483] width 46 height 46
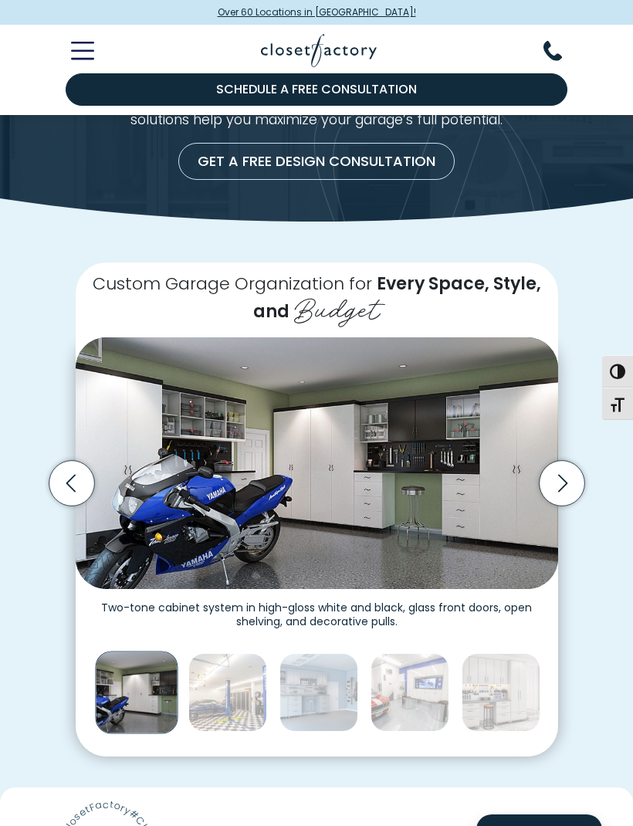
click at [558, 477] on icon "Next slide" at bounding box center [562, 483] width 46 height 46
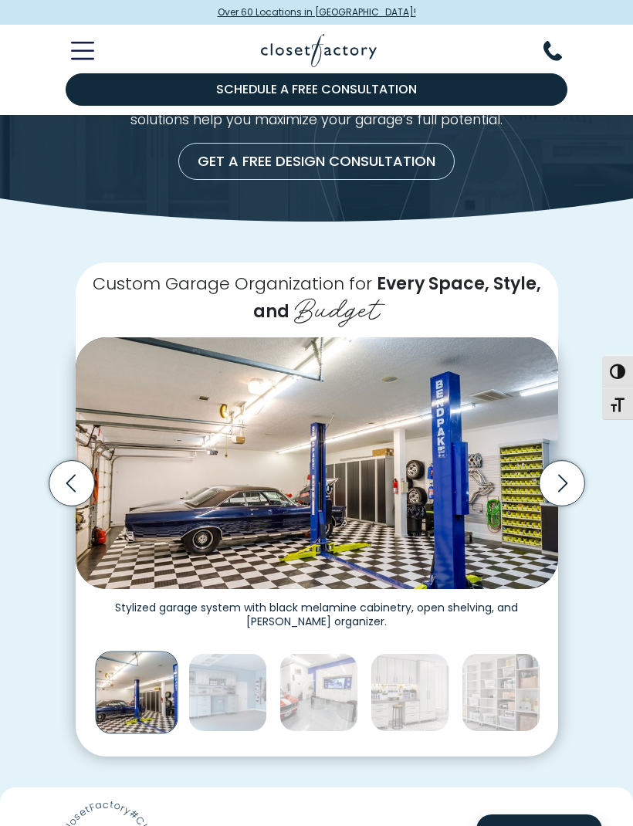
click at [557, 477] on icon "Next slide" at bounding box center [562, 483] width 46 height 46
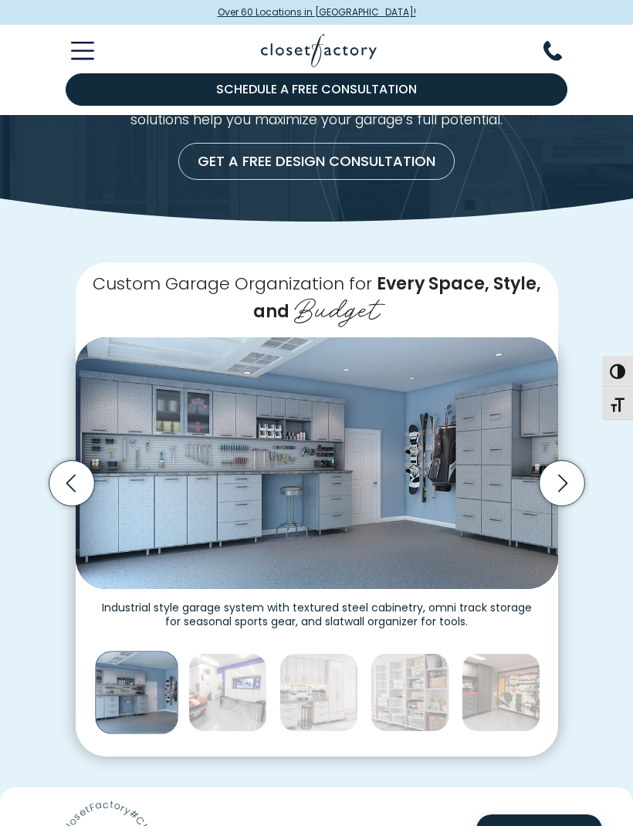
click at [559, 478] on icon "Next slide" at bounding box center [562, 483] width 46 height 46
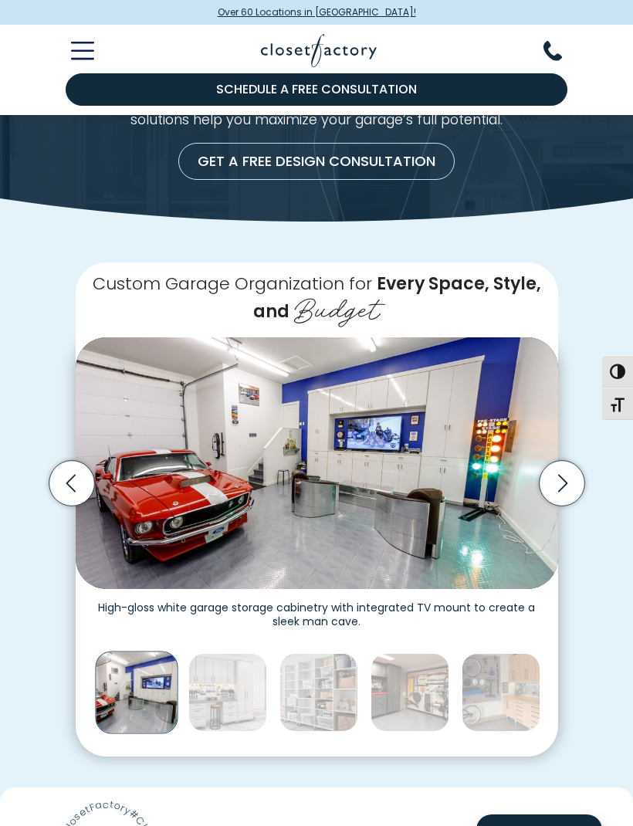
click at [560, 478] on icon "Next slide" at bounding box center [562, 483] width 46 height 46
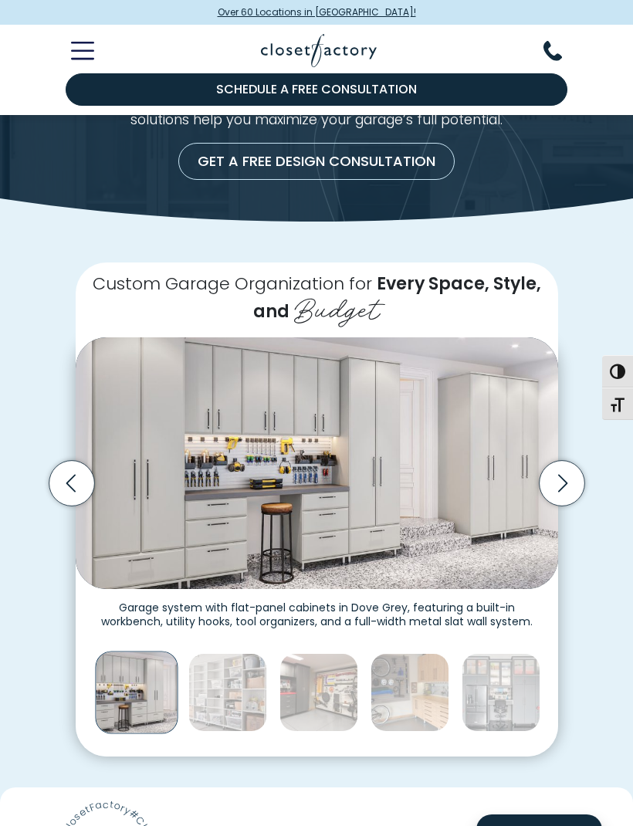
click at [559, 478] on icon "Next slide" at bounding box center [562, 483] width 46 height 46
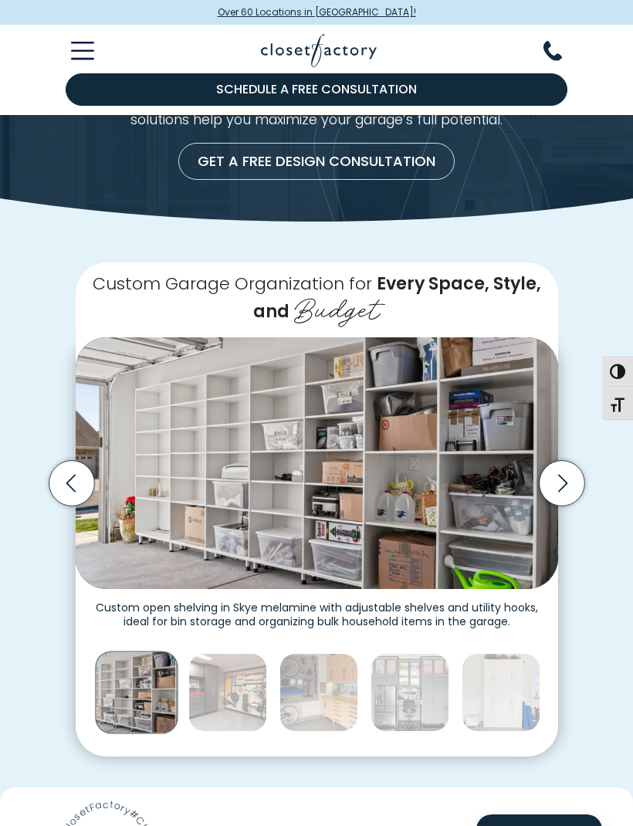
click at [370, 485] on img "Thumbnail Gallery" at bounding box center [317, 463] width 482 height 252
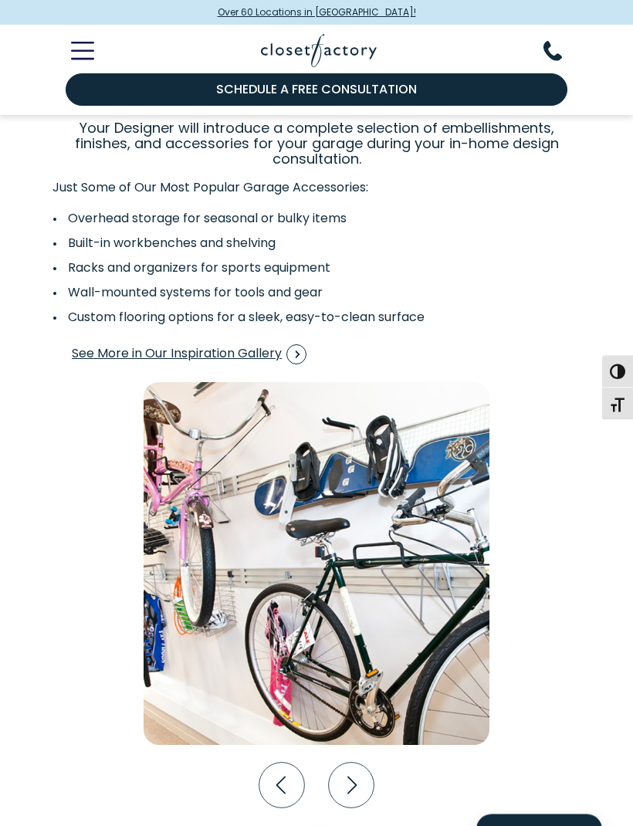
scroll to position [2363, 0]
click at [370, 785] on icon "Next slide" at bounding box center [352, 785] width 46 height 46
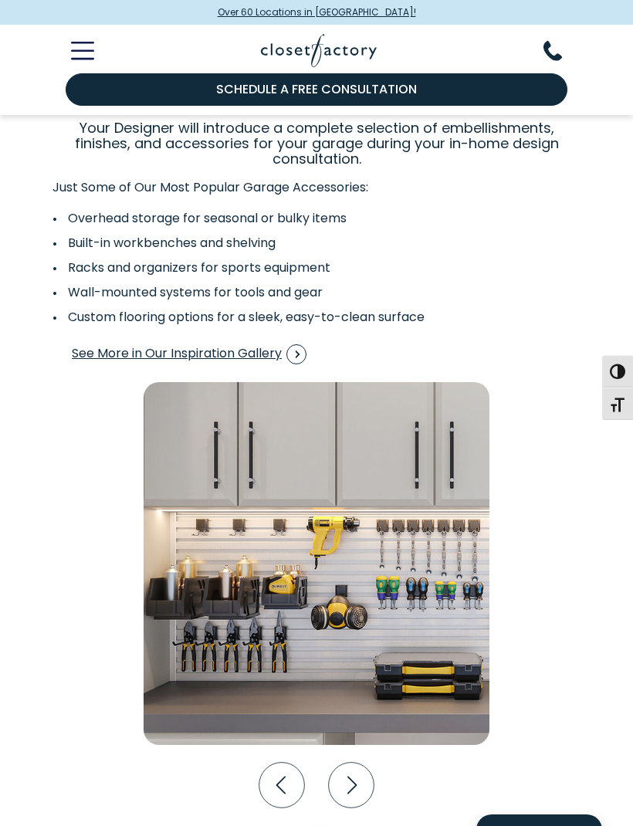
click at [289, 777] on icon "Previous slide" at bounding box center [282, 785] width 46 height 46
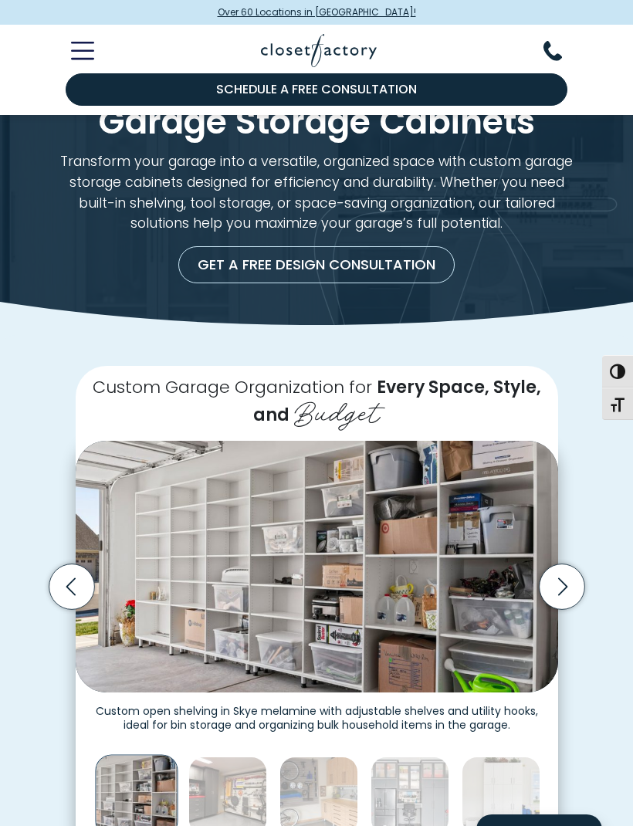
scroll to position [35, 0]
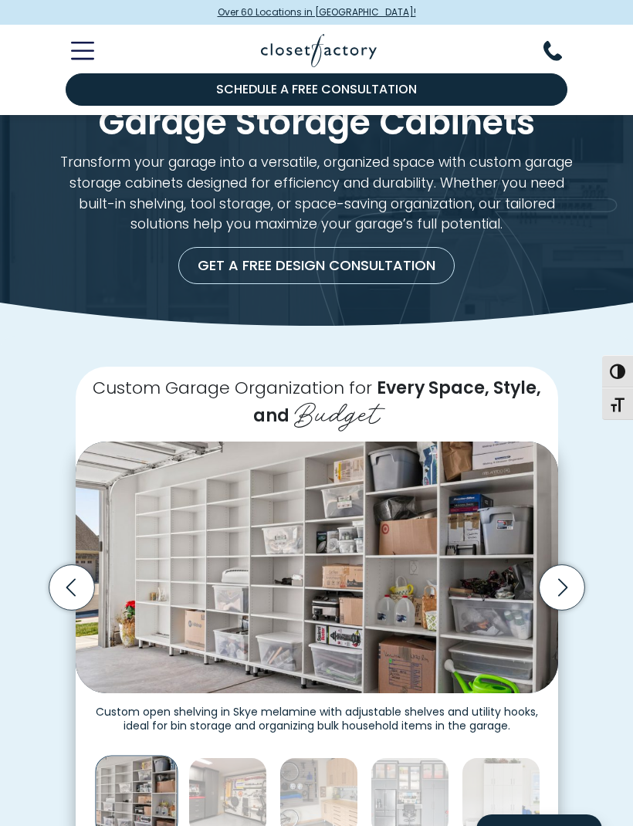
click at [375, 562] on img "Thumbnail Gallery" at bounding box center [317, 567] width 482 height 252
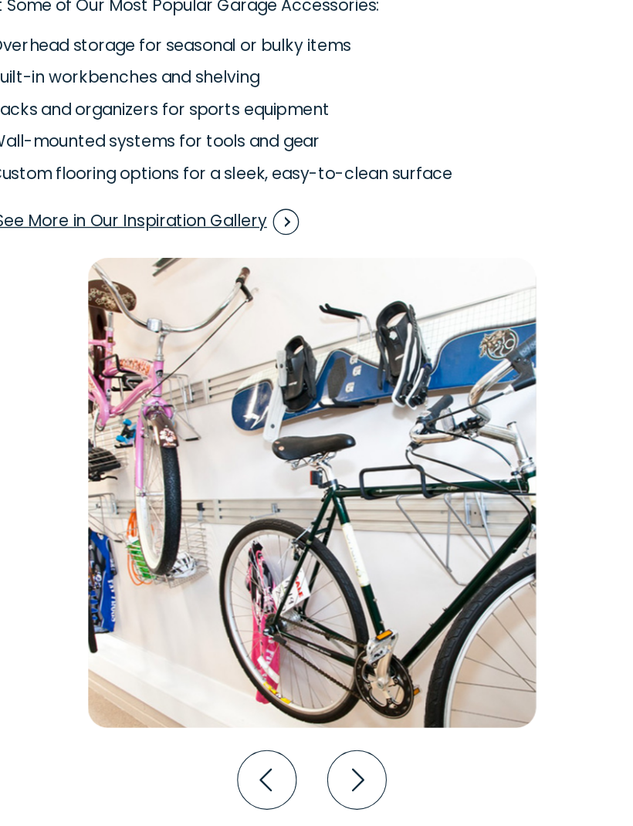
scroll to position [2398, 0]
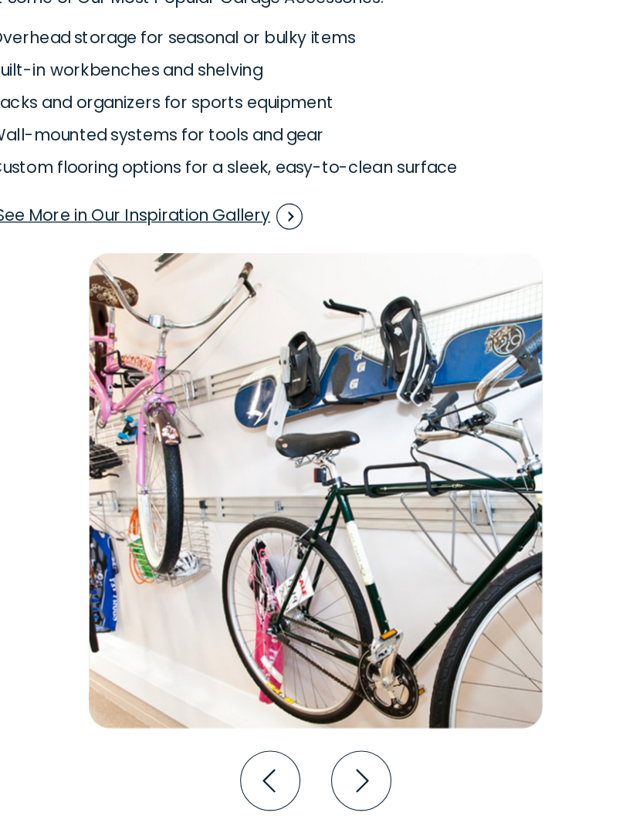
click at [329, 728] on icon "Next slide" at bounding box center [352, 751] width 46 height 46
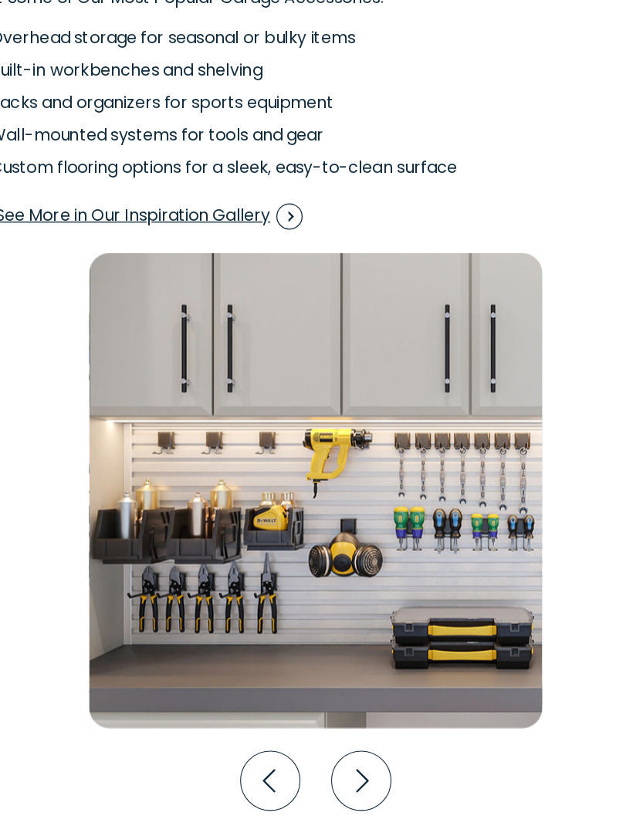
click at [329, 728] on icon "Next slide" at bounding box center [352, 751] width 46 height 46
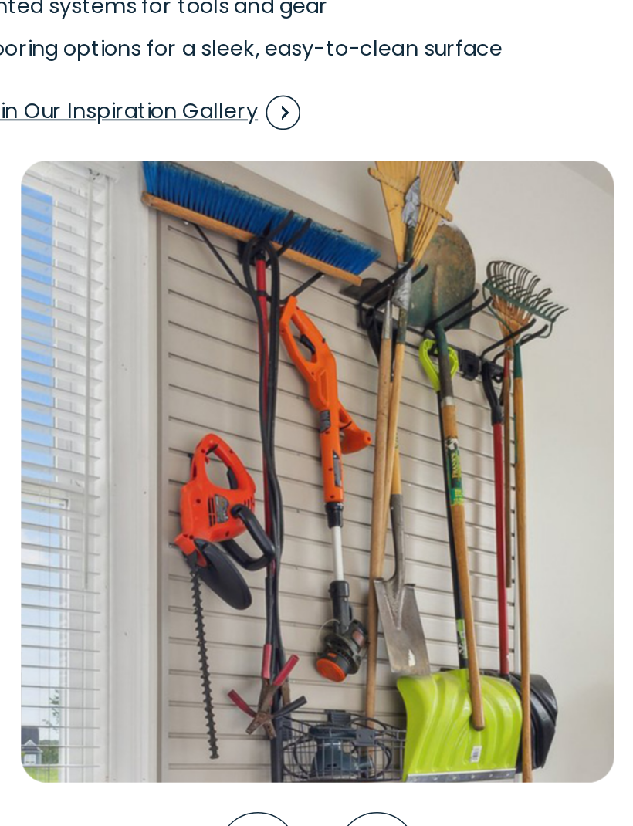
click at [329, 728] on icon "Next slide" at bounding box center [352, 751] width 46 height 46
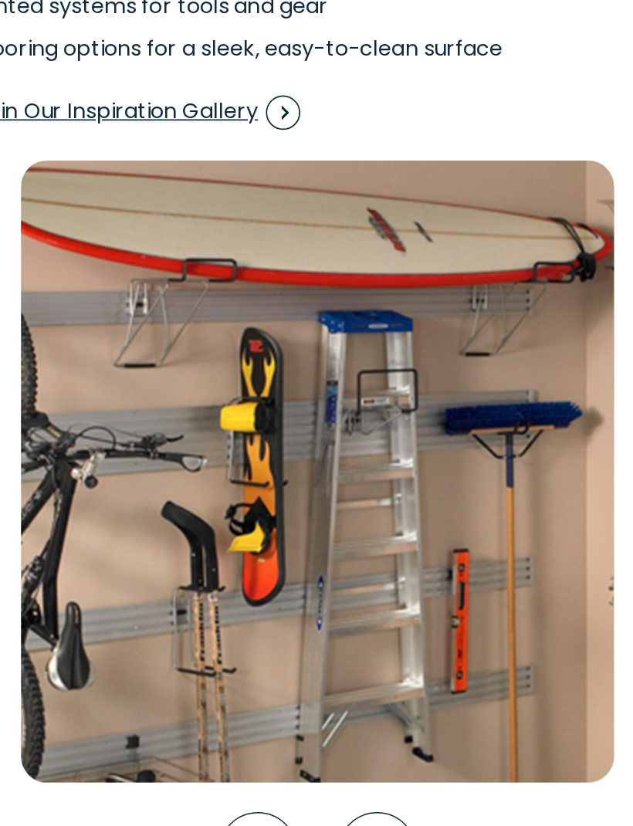
click at [264, 357] on img "Interactive Gallery" at bounding box center [317, 528] width 346 height 363
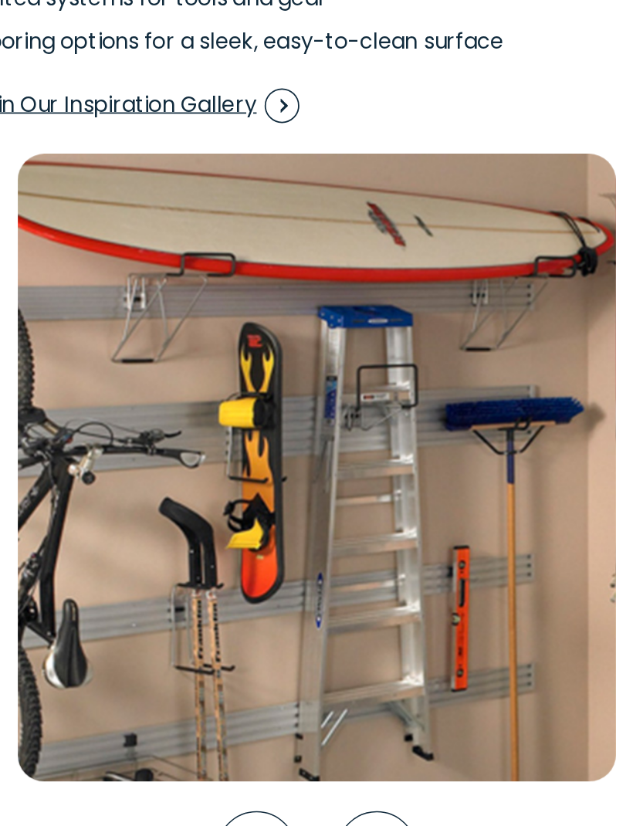
click at [329, 728] on icon "Next slide" at bounding box center [352, 751] width 46 height 46
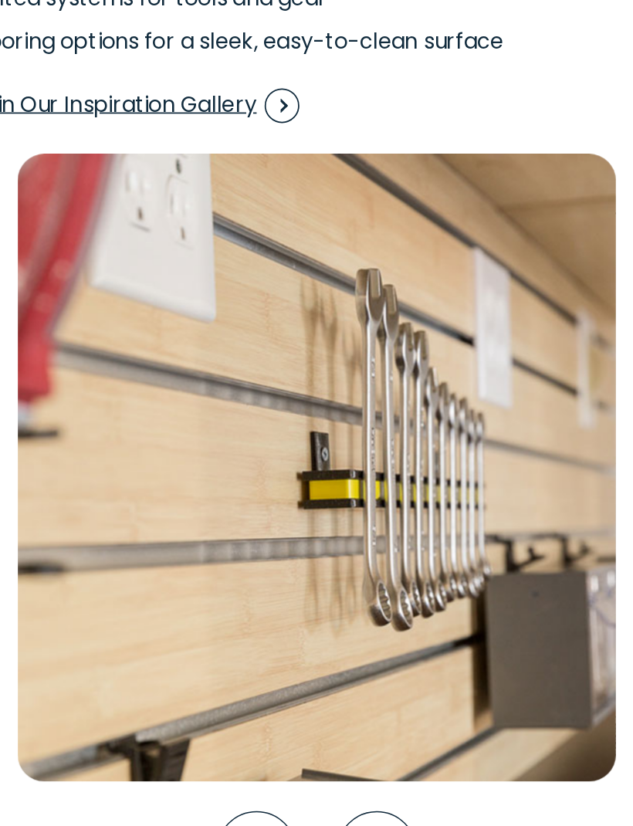
click at [329, 728] on icon "Next slide" at bounding box center [352, 751] width 46 height 46
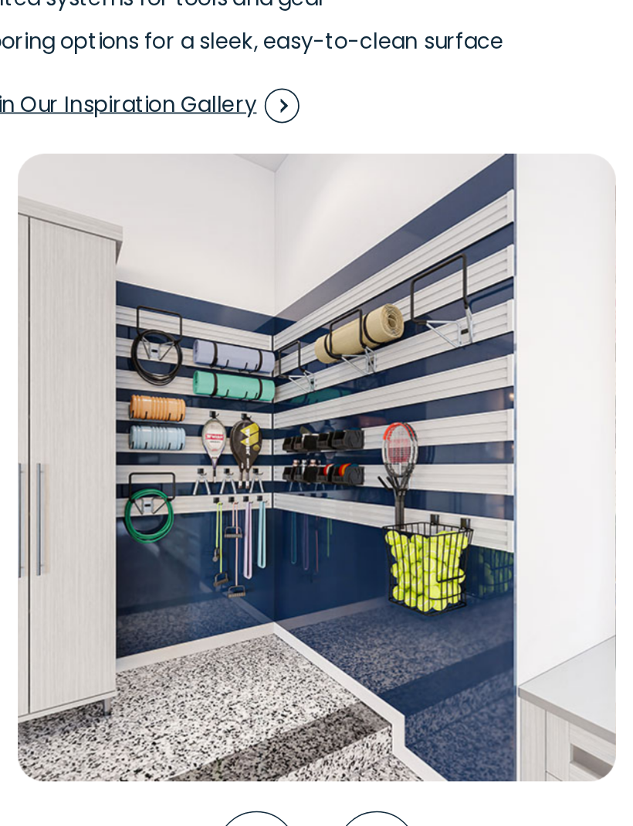
click at [329, 728] on icon "Next slide" at bounding box center [352, 751] width 46 height 46
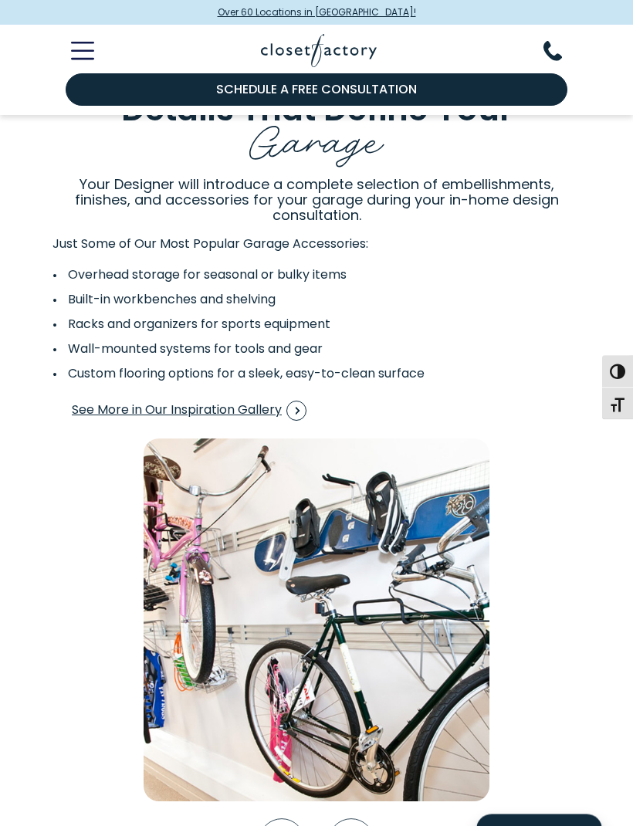
scroll to position [2307, 0]
click at [238, 407] on span "See More in Our Inspiration Gallery" at bounding box center [189, 410] width 235 height 20
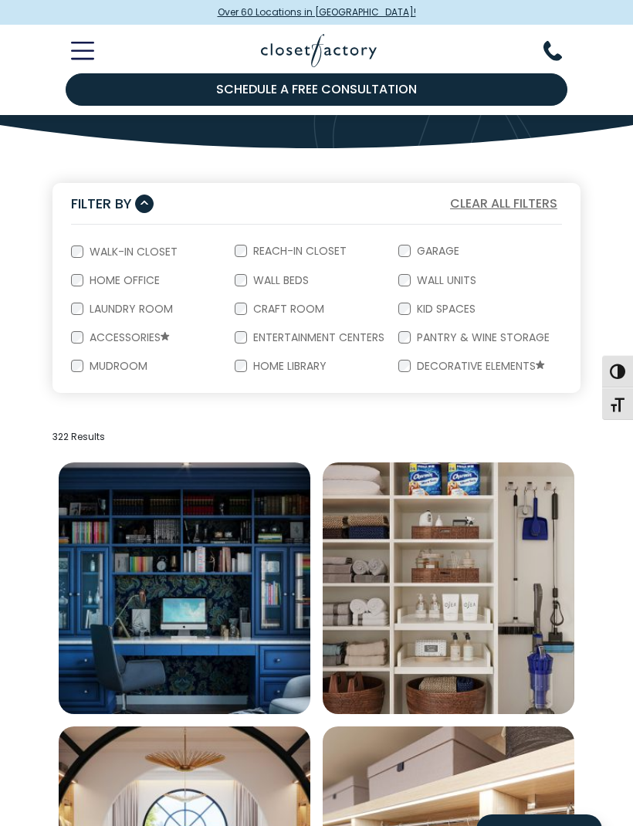
scroll to position [139, 0]
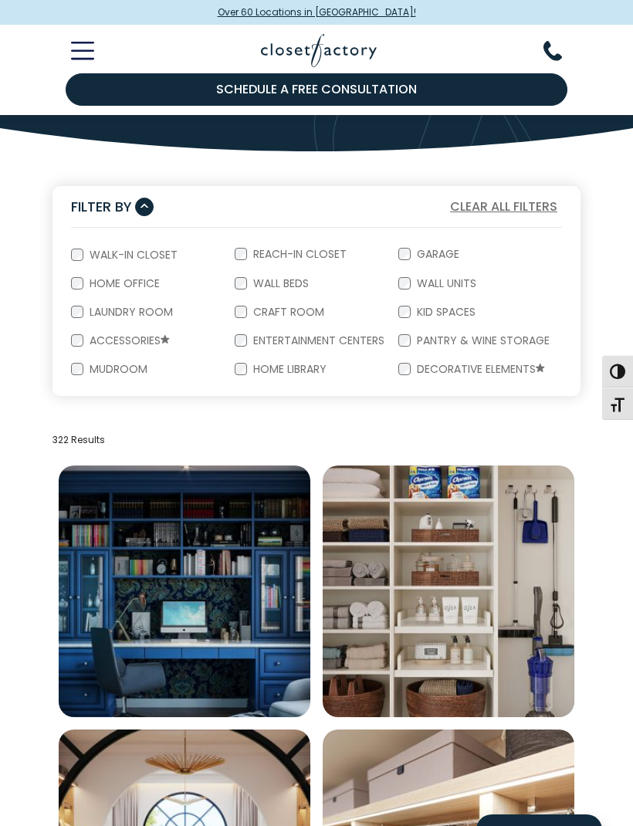
click at [414, 253] on label "Garage" at bounding box center [436, 253] width 52 height 11
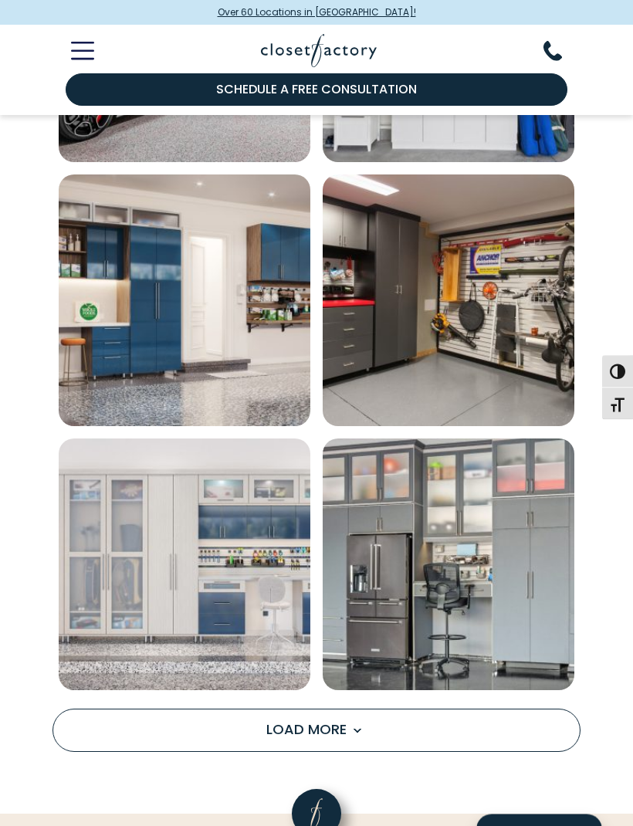
scroll to position [2013, 0]
click at [357, 731] on span "Load more inspiration gallery images" at bounding box center [356, 730] width 20 height 20
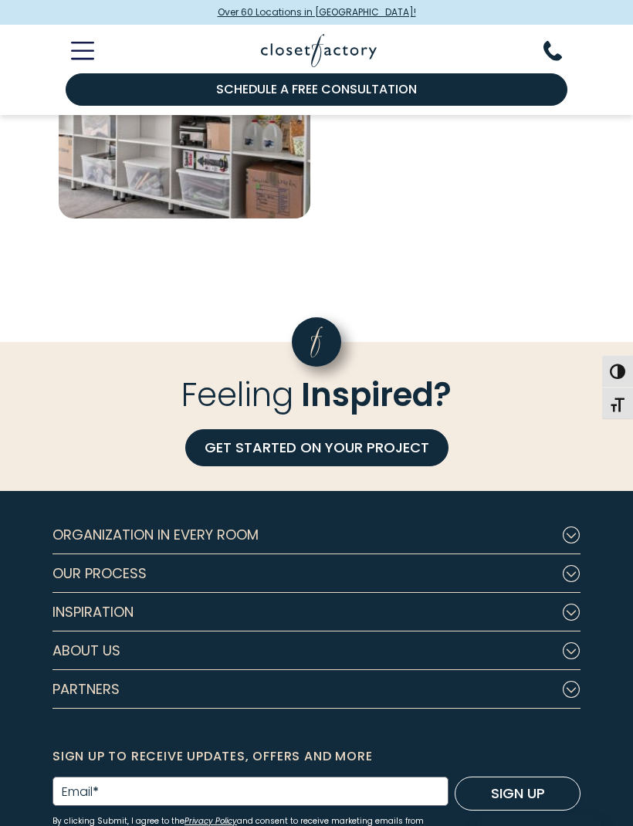
scroll to position [3277, 0]
